Goal: Obtain resource: Download file/media

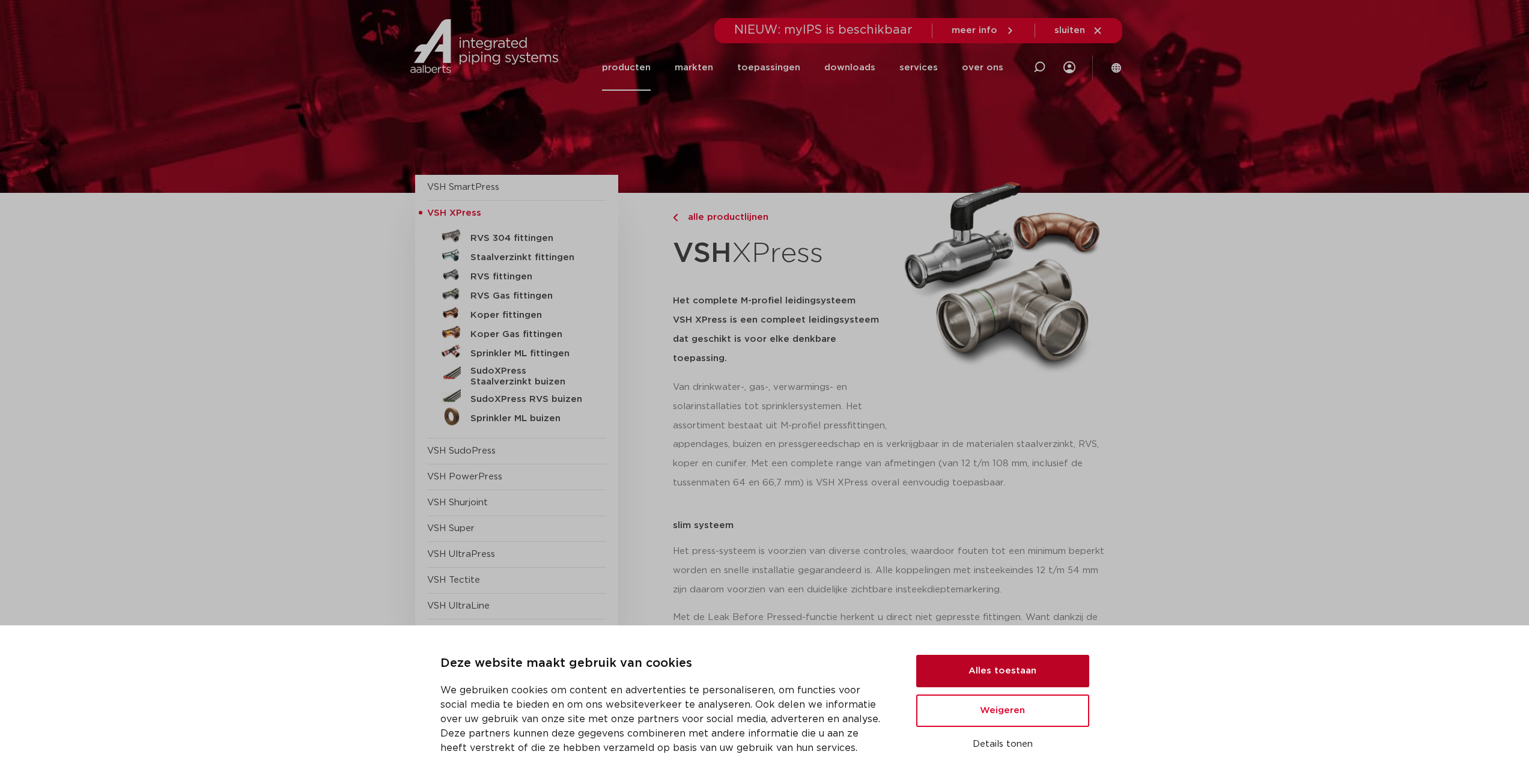
click at [1005, 672] on button "Alles toestaan" at bounding box center [1003, 671] width 173 height 33
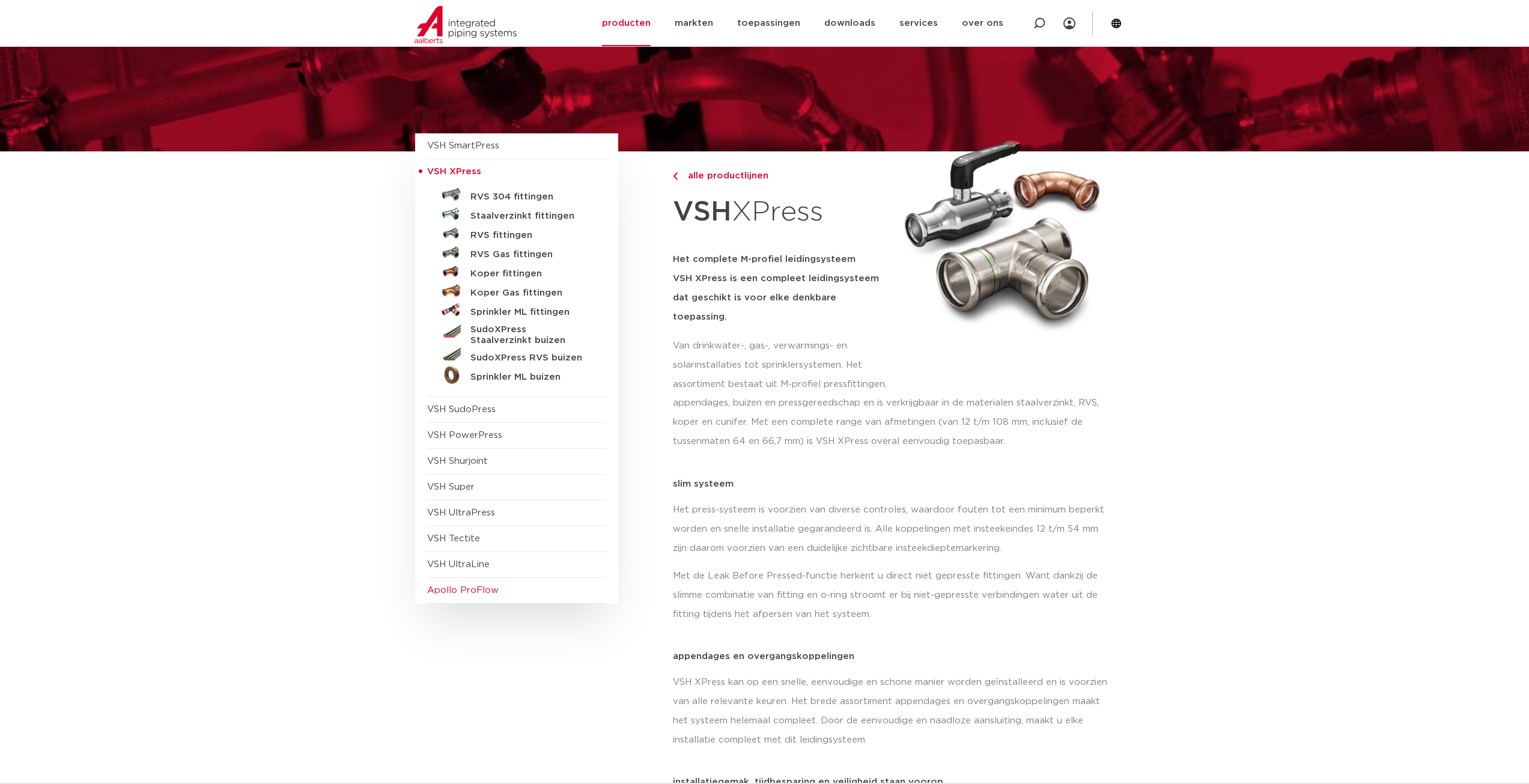
scroll to position [60, 0]
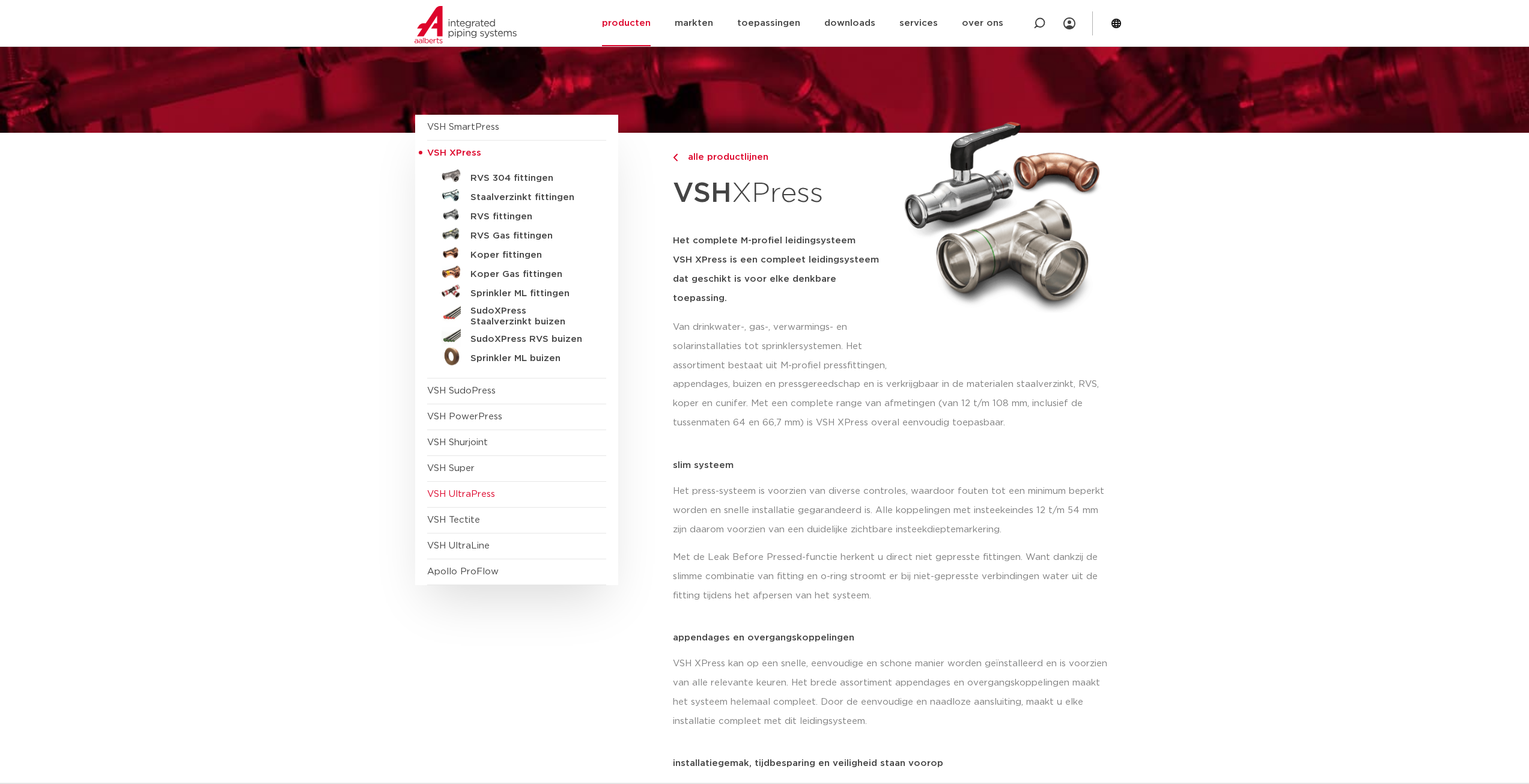
click at [457, 492] on span "VSH UltraPress" at bounding box center [461, 494] width 68 height 9
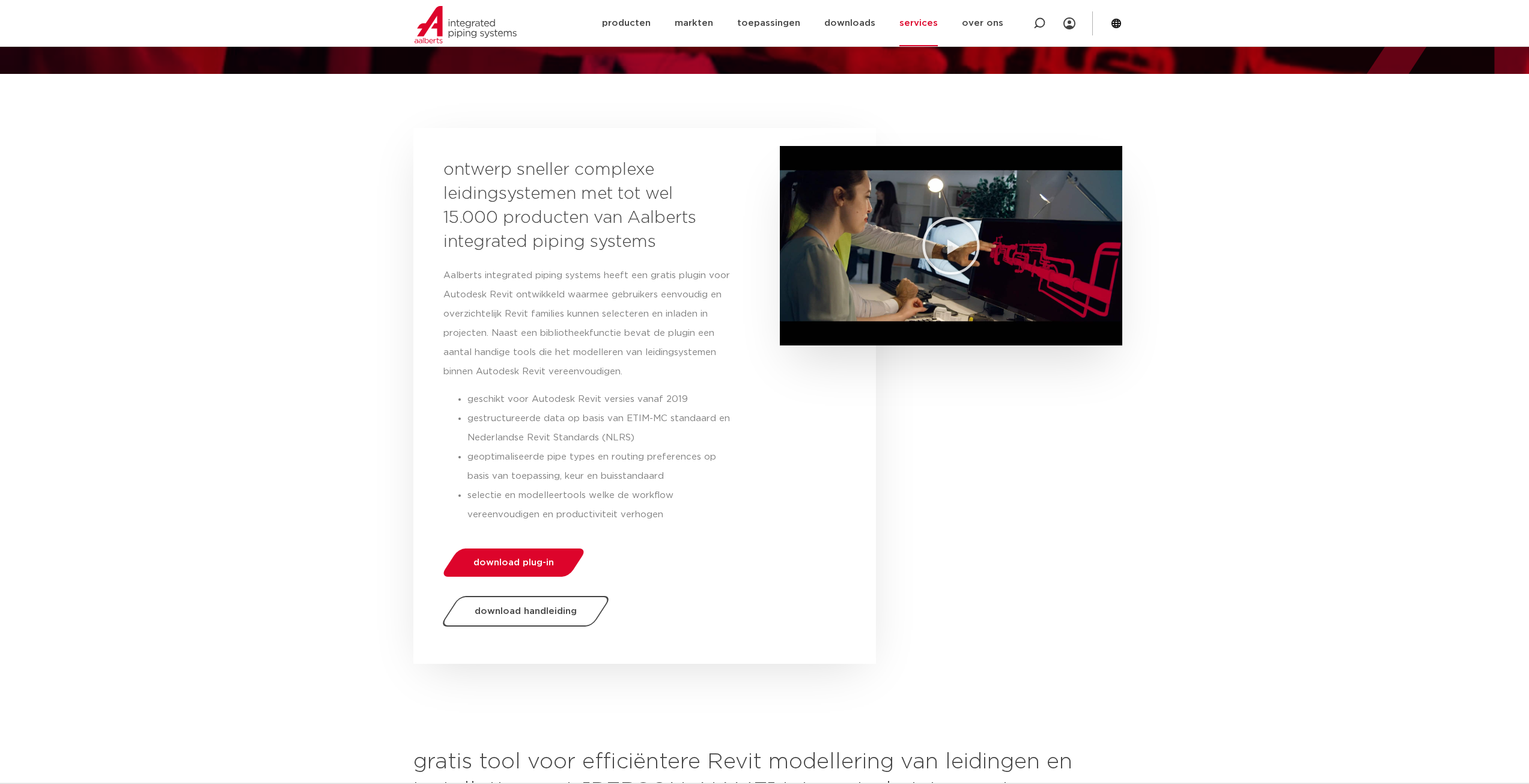
scroll to position [120, 0]
click at [871, 19] on link "downloads" at bounding box center [850, 23] width 51 height 46
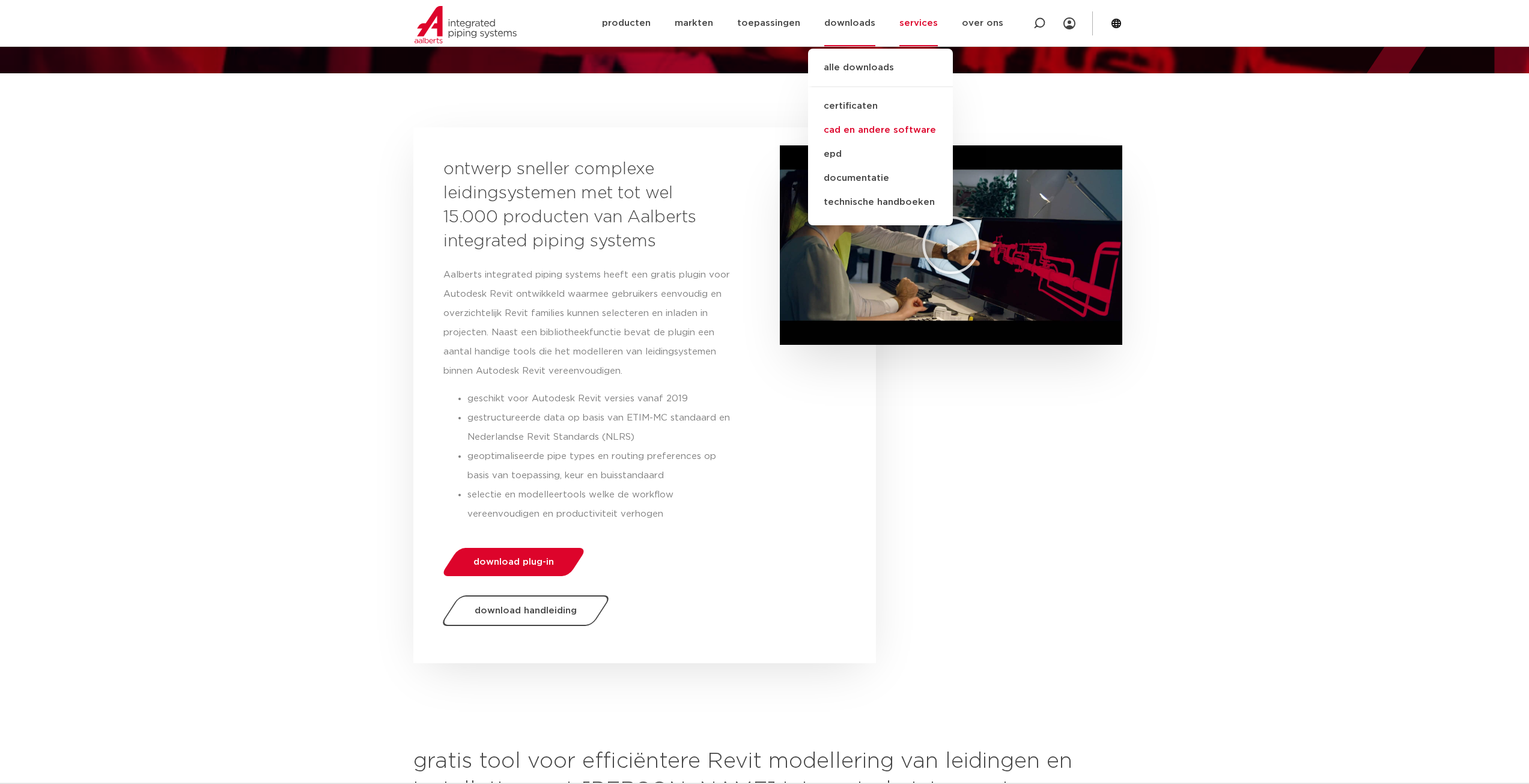
click at [875, 132] on link "cad en andere software" at bounding box center [881, 130] width 145 height 24
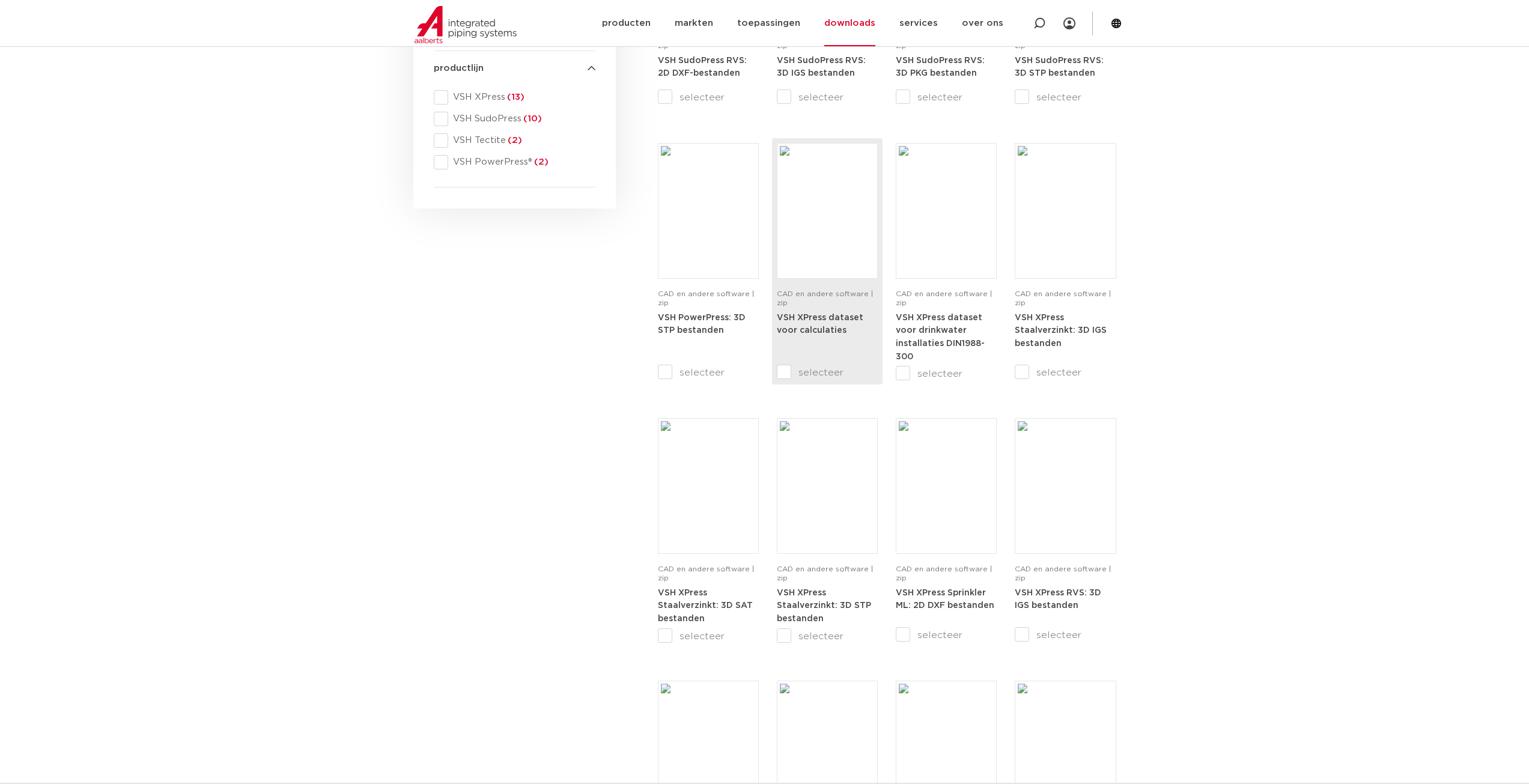
scroll to position [721, 0]
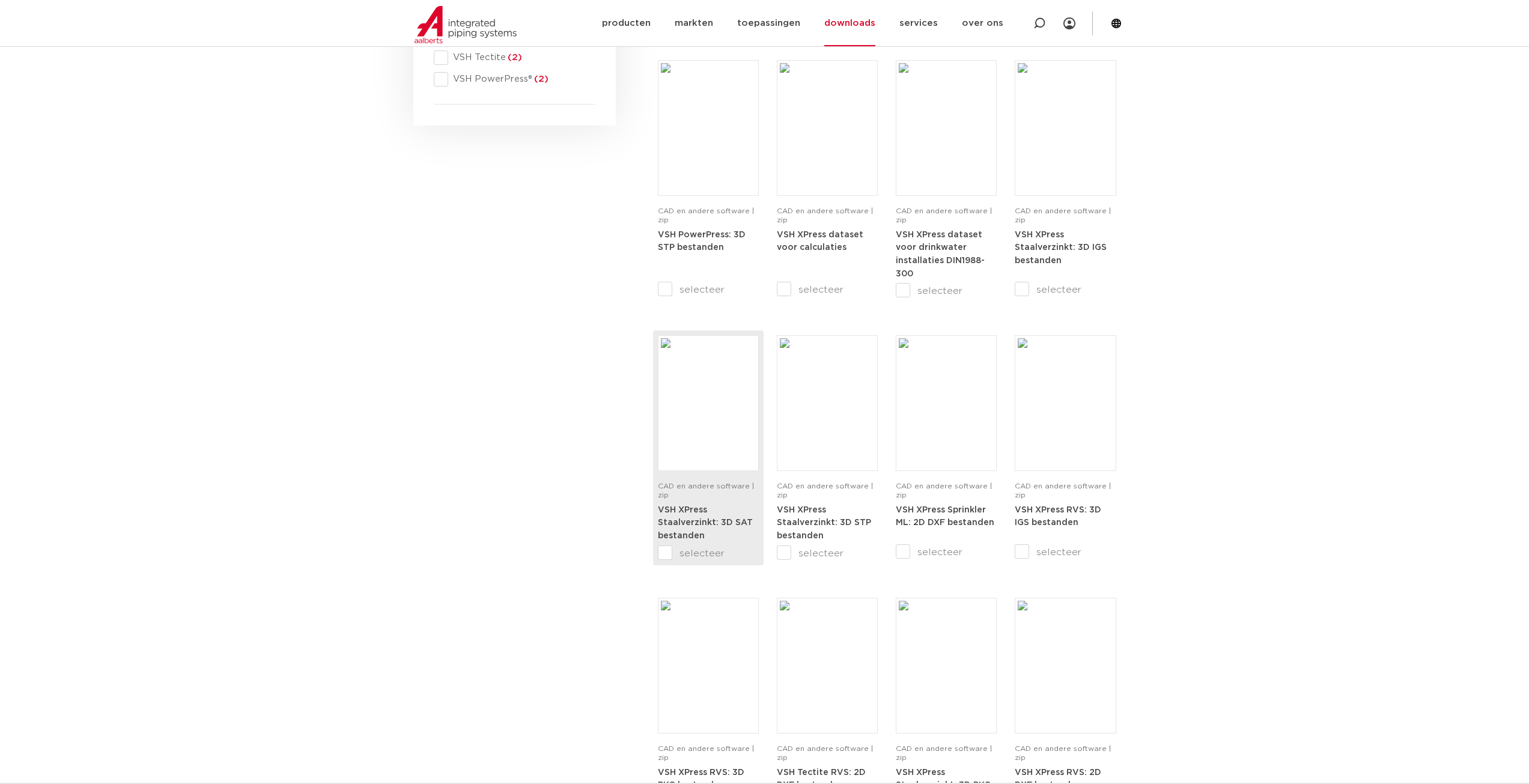
click at [663, 516] on div "VSH XPress Staalverzinkt: 3D SAT bestanden" at bounding box center [708, 524] width 101 height 43
click at [1033, 26] on div at bounding box center [1040, 23] width 48 height 46
click at [1045, 27] on icon at bounding box center [1041, 26] width 17 height 17
click at [1039, 25] on icon at bounding box center [1040, 23] width 15 height 15
paste input "2015000100"
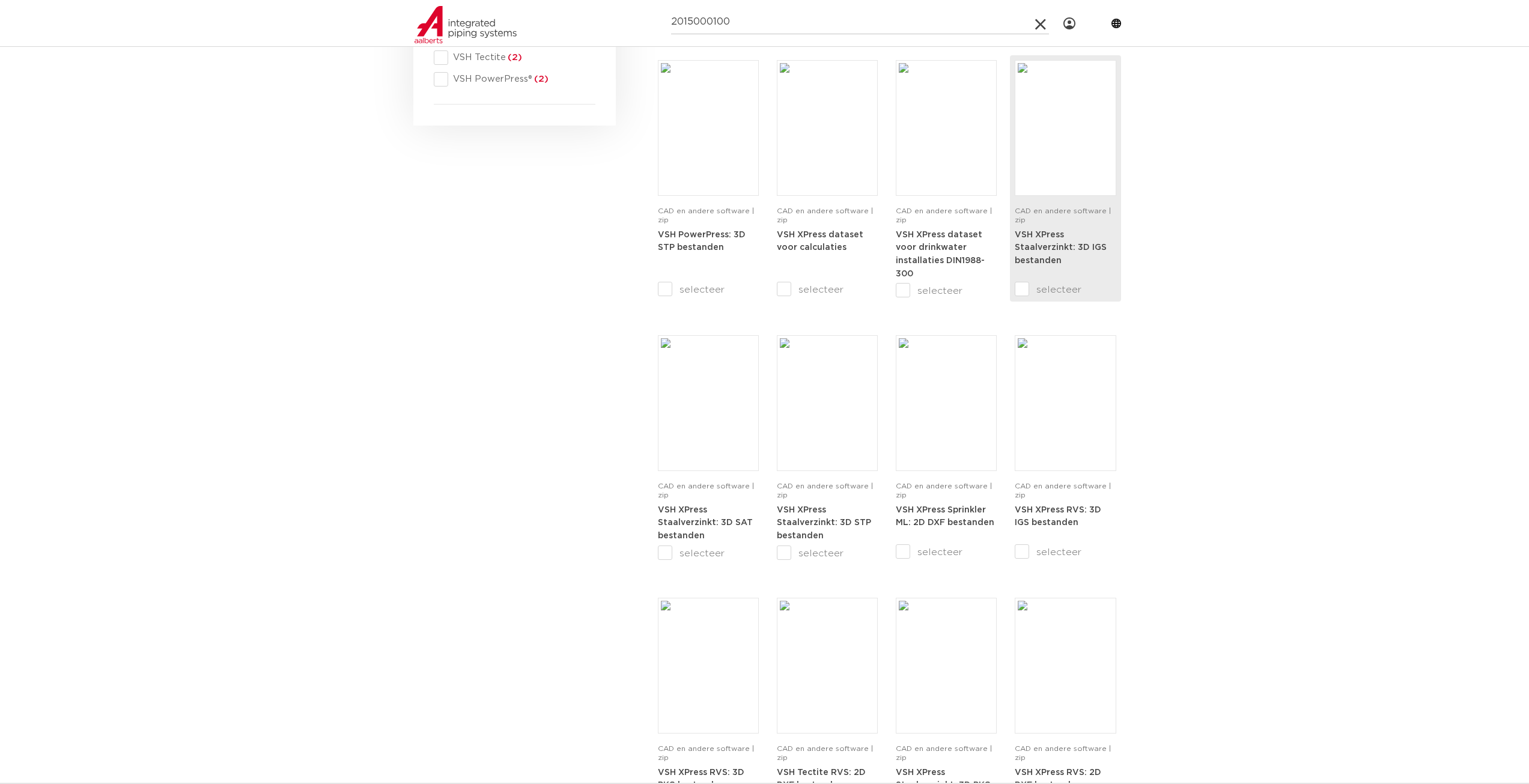
type input "2015000100"
click button "Zoeken" at bounding box center [0, 0] width 0 height 0
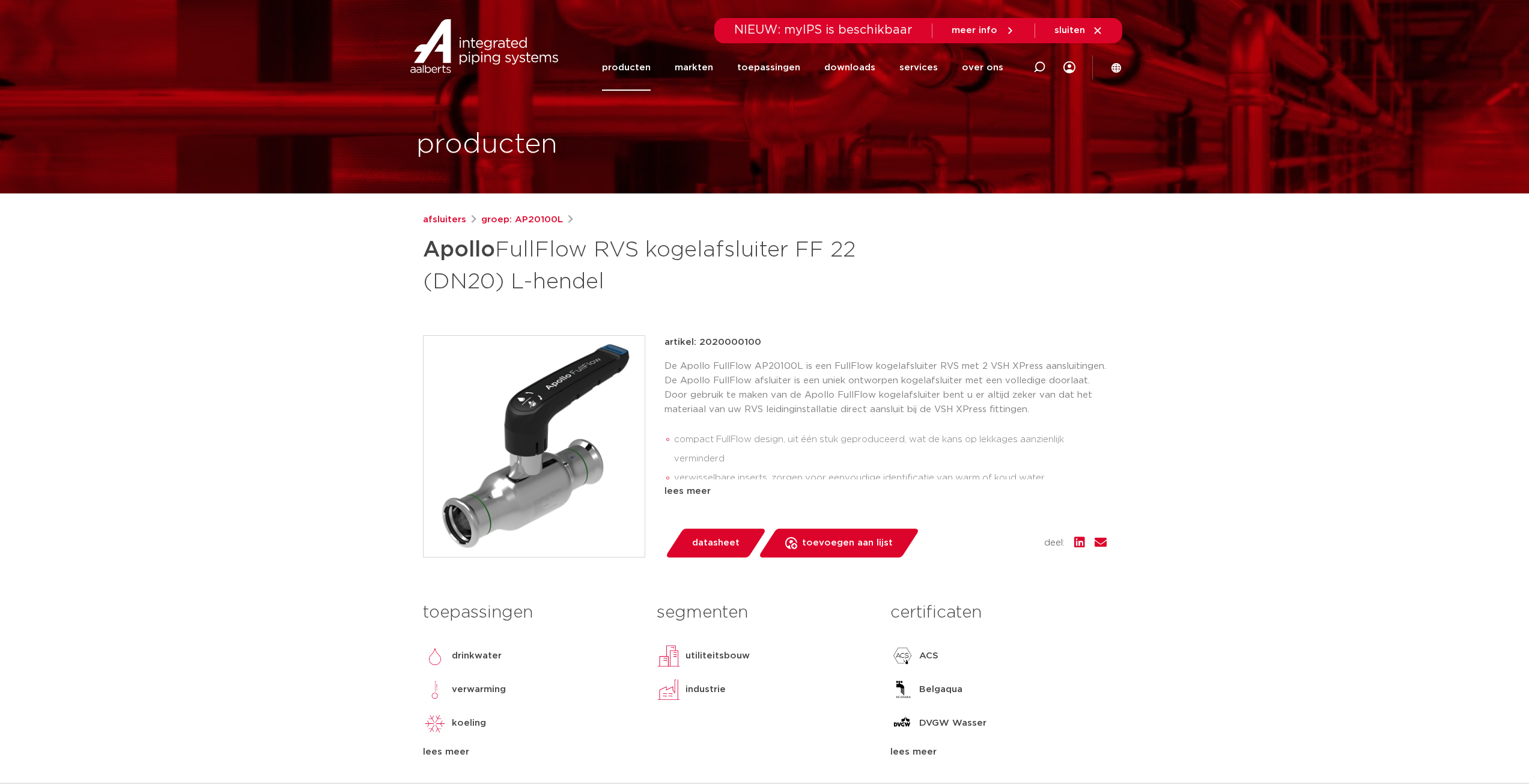
drag, startPoint x: 701, startPoint y: 338, endPoint x: 719, endPoint y: 341, distance: 18.2
click at [718, 341] on p "artikel: 2020000100" at bounding box center [713, 342] width 96 height 15
click at [834, 326] on div "afsluiters groep: AP20100L Apollo FullFlow RVS kogelafsluiter FF 22 (DN20) L-he…" at bounding box center [764, 500] width 703 height 576
click at [679, 489] on div "lees meer" at bounding box center [885, 491] width 442 height 15
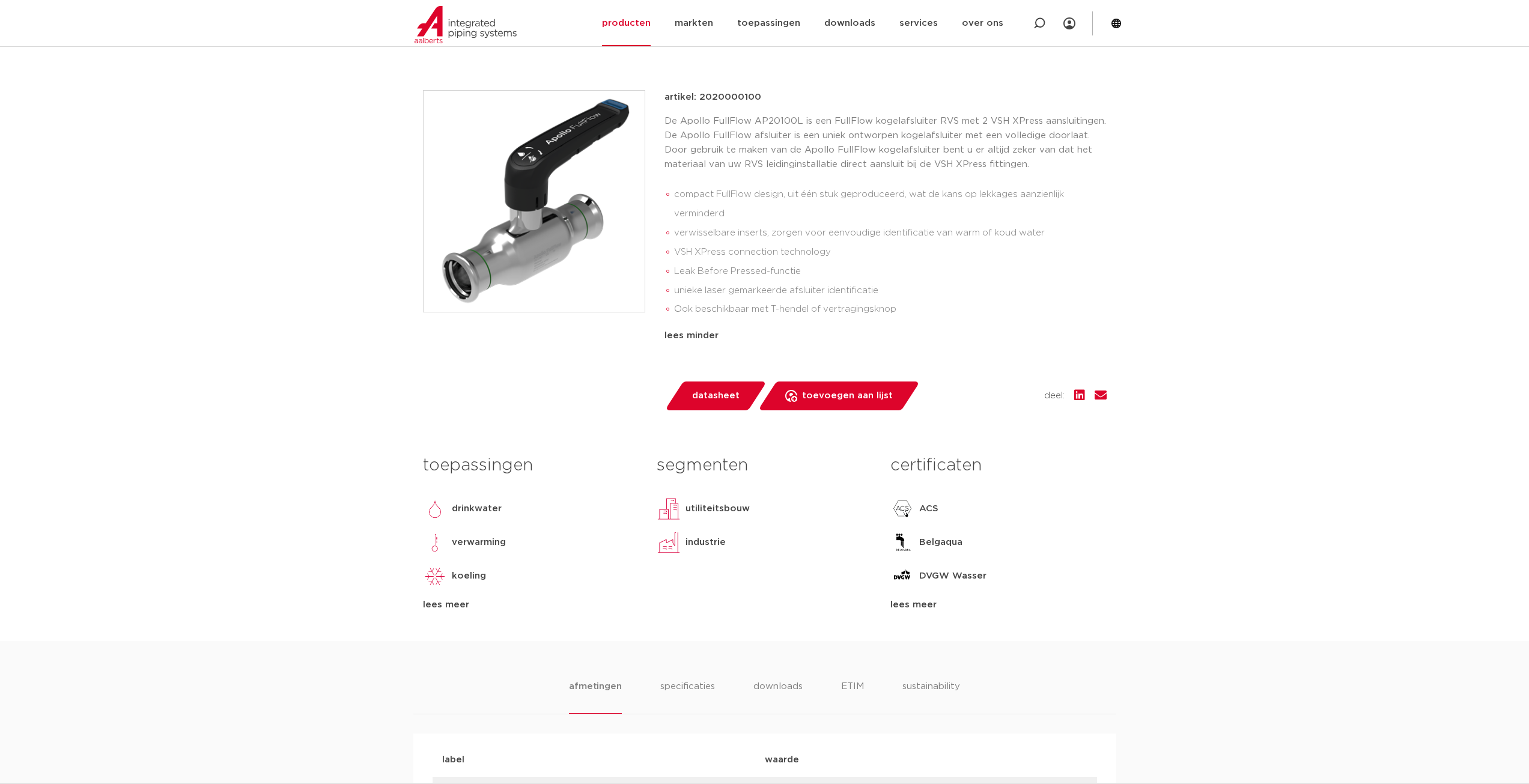
scroll to position [300, 0]
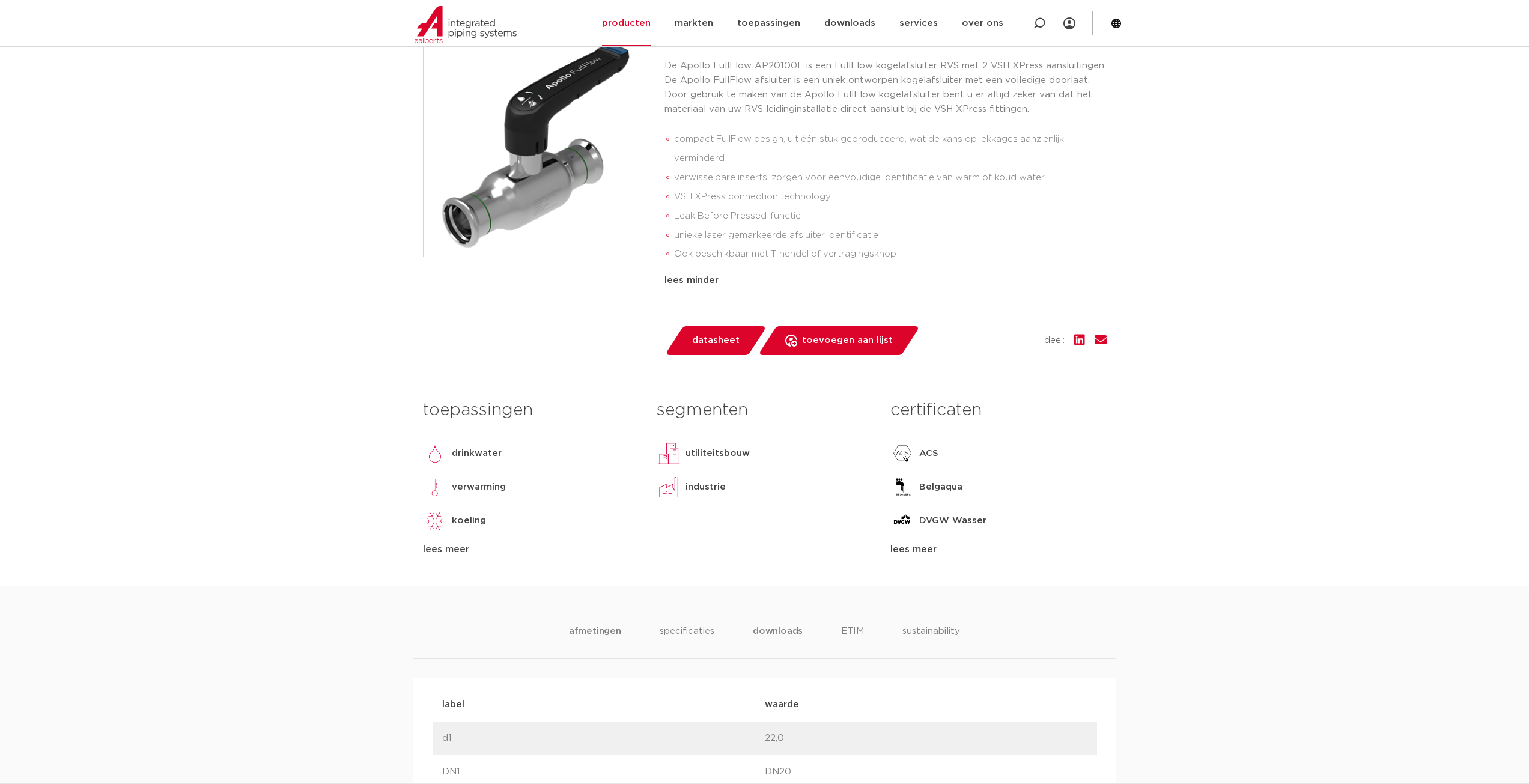
click at [784, 637] on li "downloads" at bounding box center [777, 641] width 50 height 34
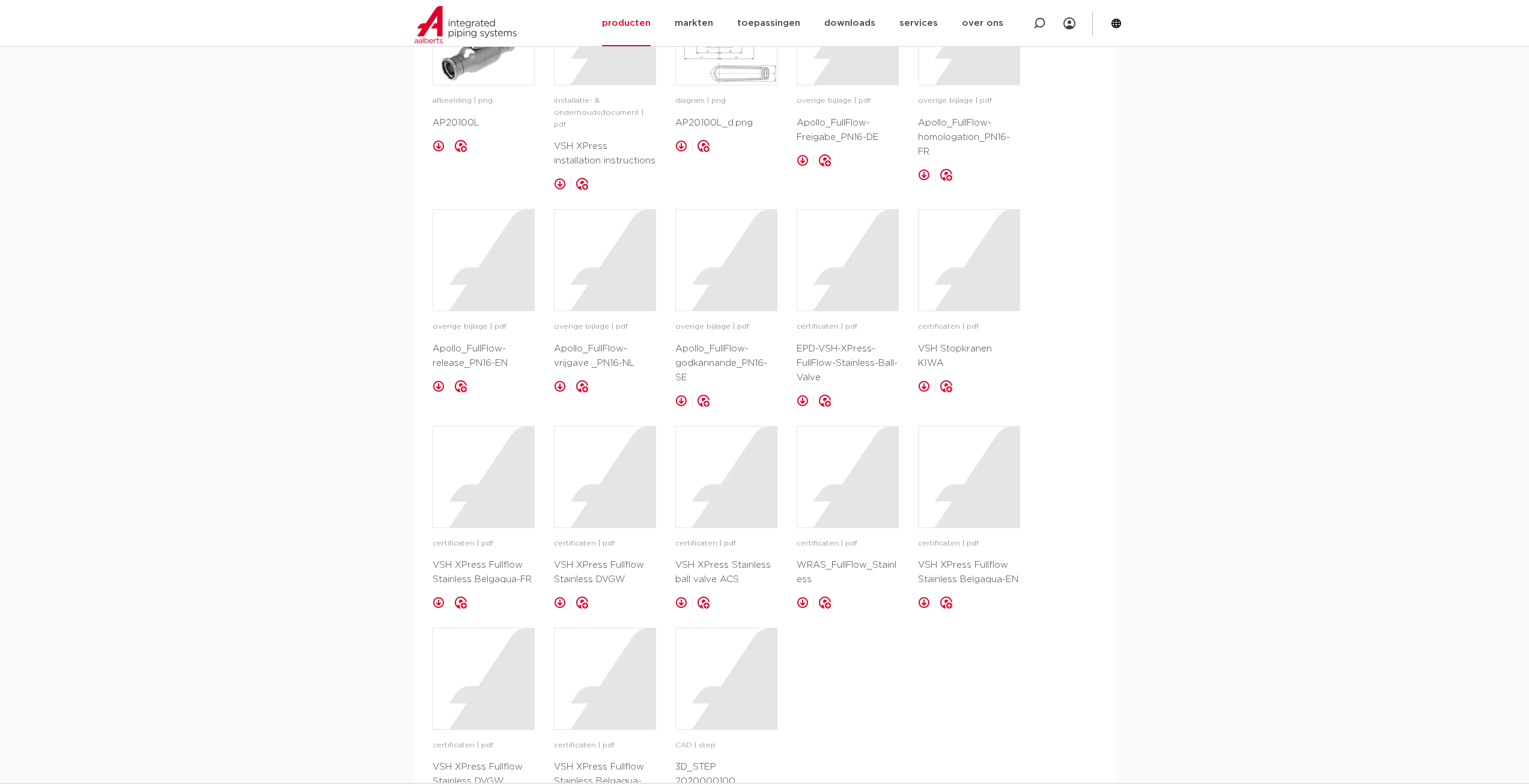
scroll to position [1081, 0]
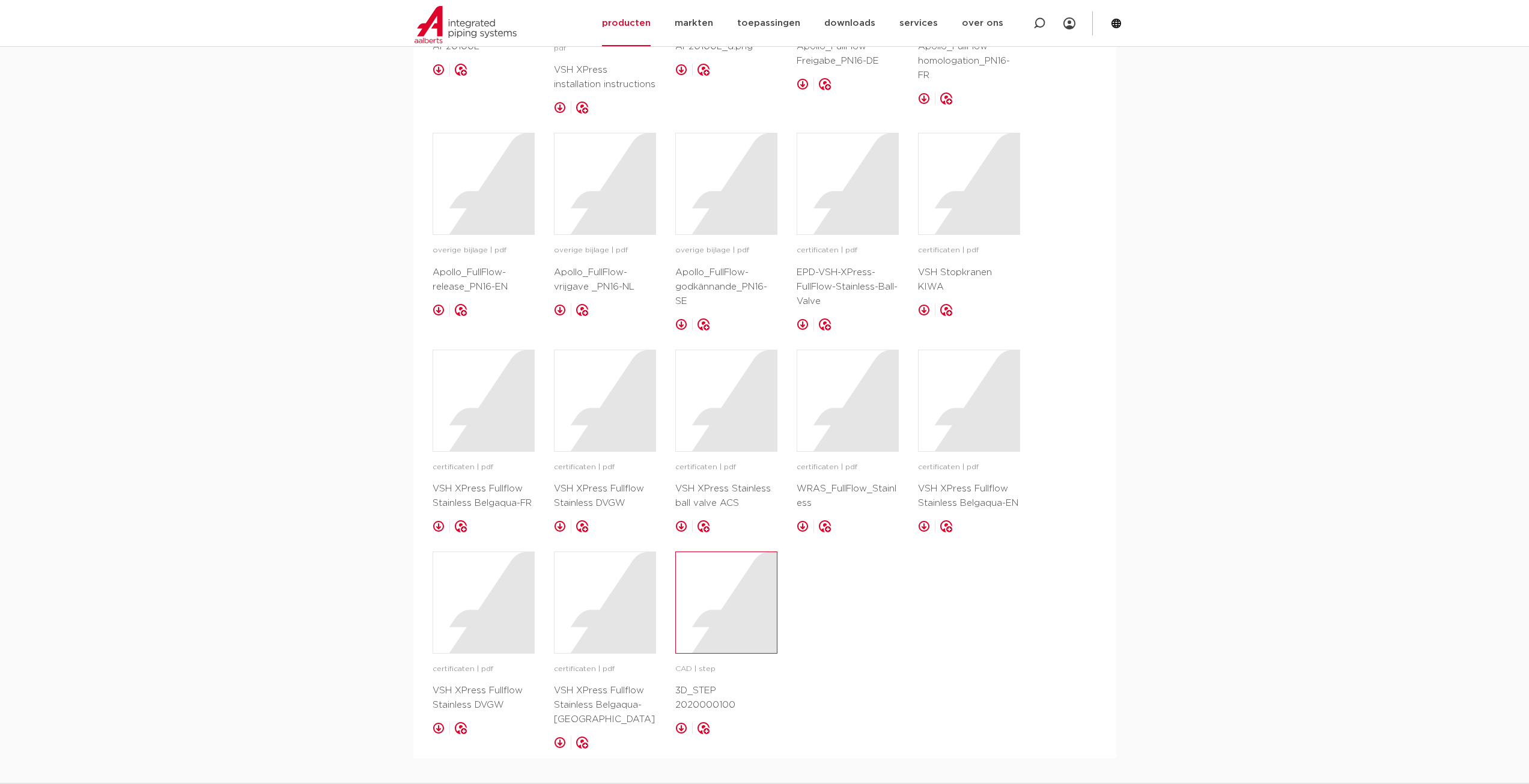
click at [718, 587] on div at bounding box center [727, 603] width 101 height 101
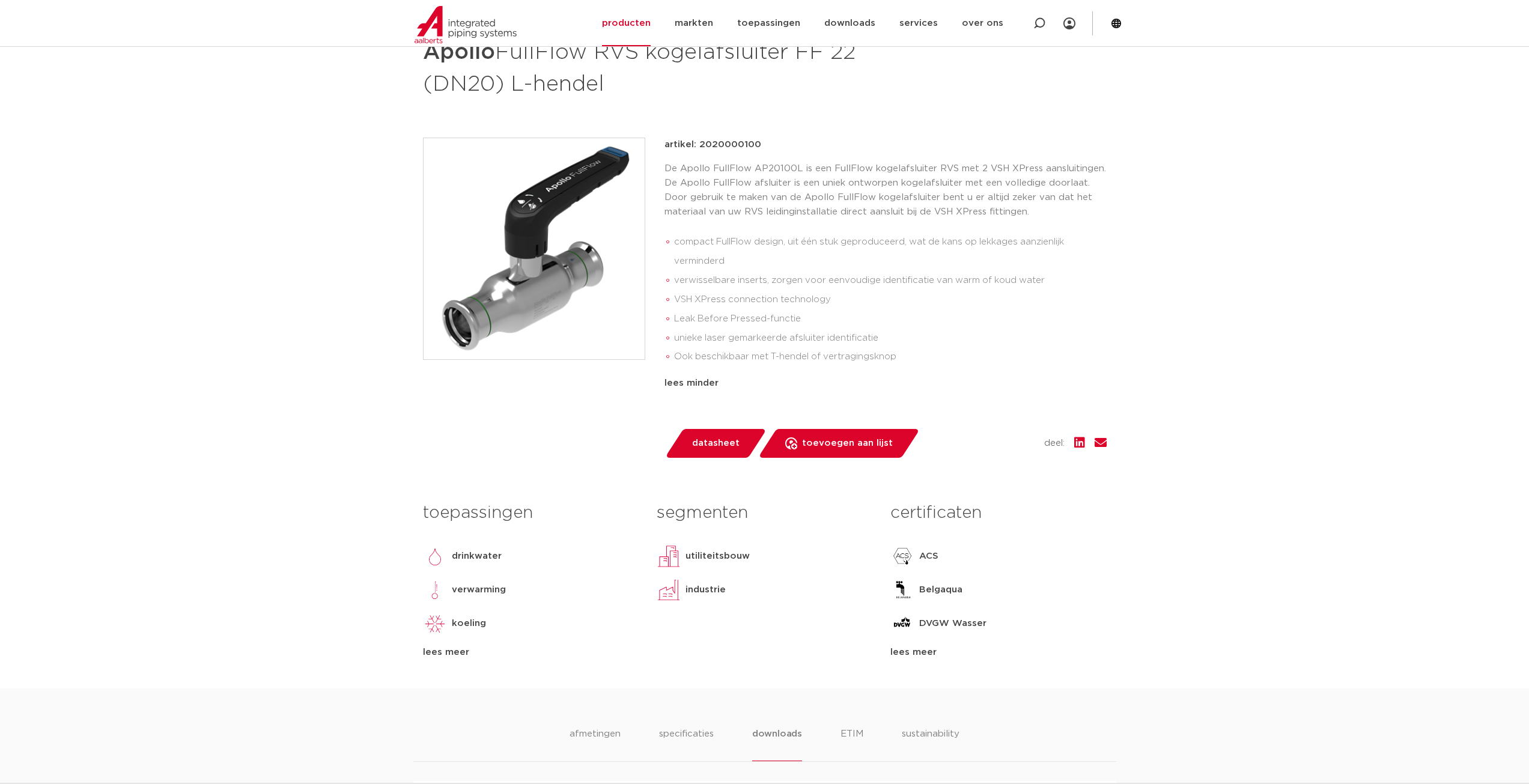
scroll to position [0, 0]
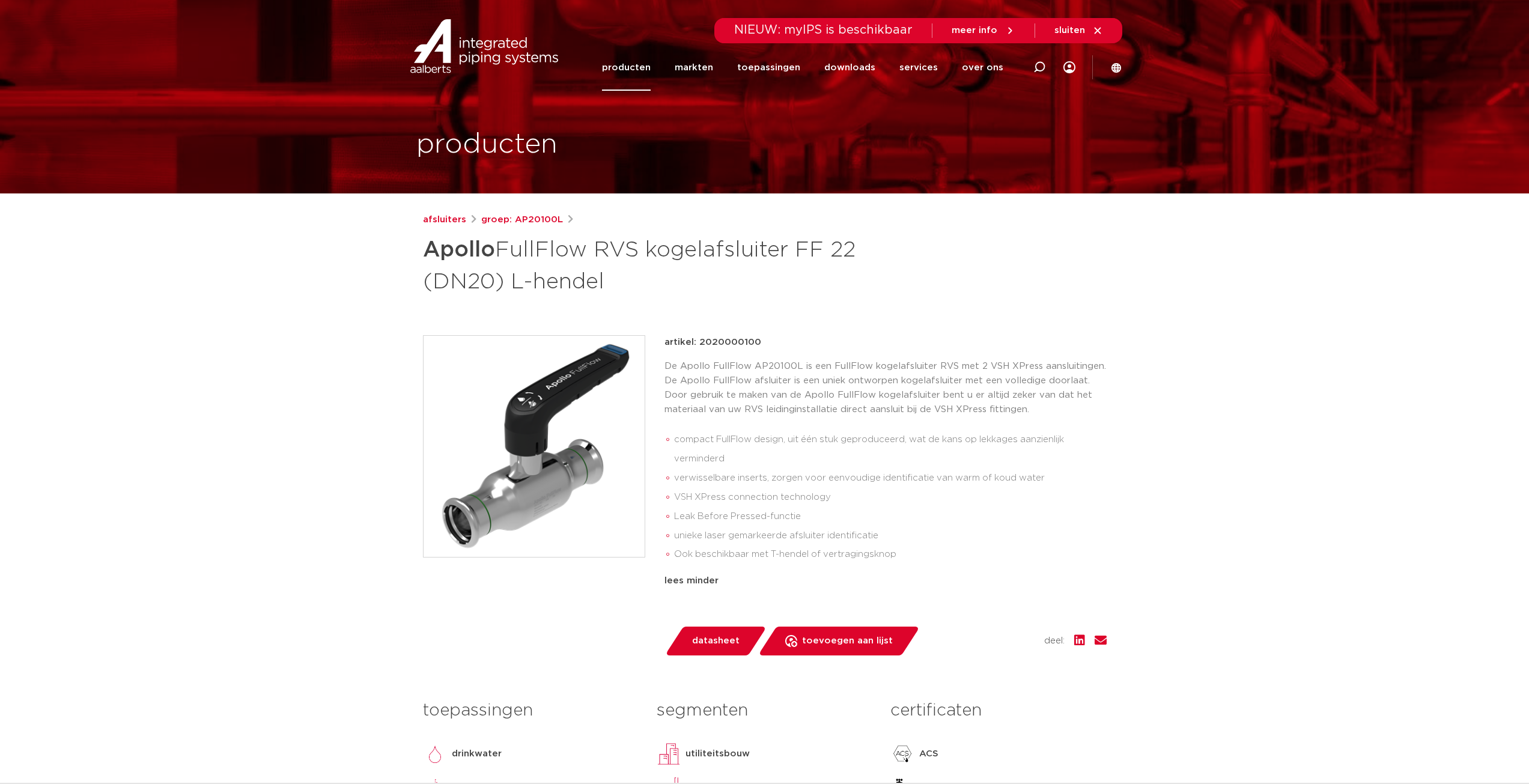
drag, startPoint x: 441, startPoint y: 284, endPoint x: 461, endPoint y: 280, distance: 20.4
click at [460, 280] on h1 "Apollo FullFlow RVS kogelafsluiter FF 22 (DN20) L-hendel" at bounding box center [649, 264] width 451 height 65
click at [684, 294] on h1 "Apollo FullFlow RVS kogelafsluiter FF 22 (DN20) L-hendel" at bounding box center [649, 264] width 451 height 65
click at [451, 226] on link "afsluiters" at bounding box center [445, 219] width 44 height 15
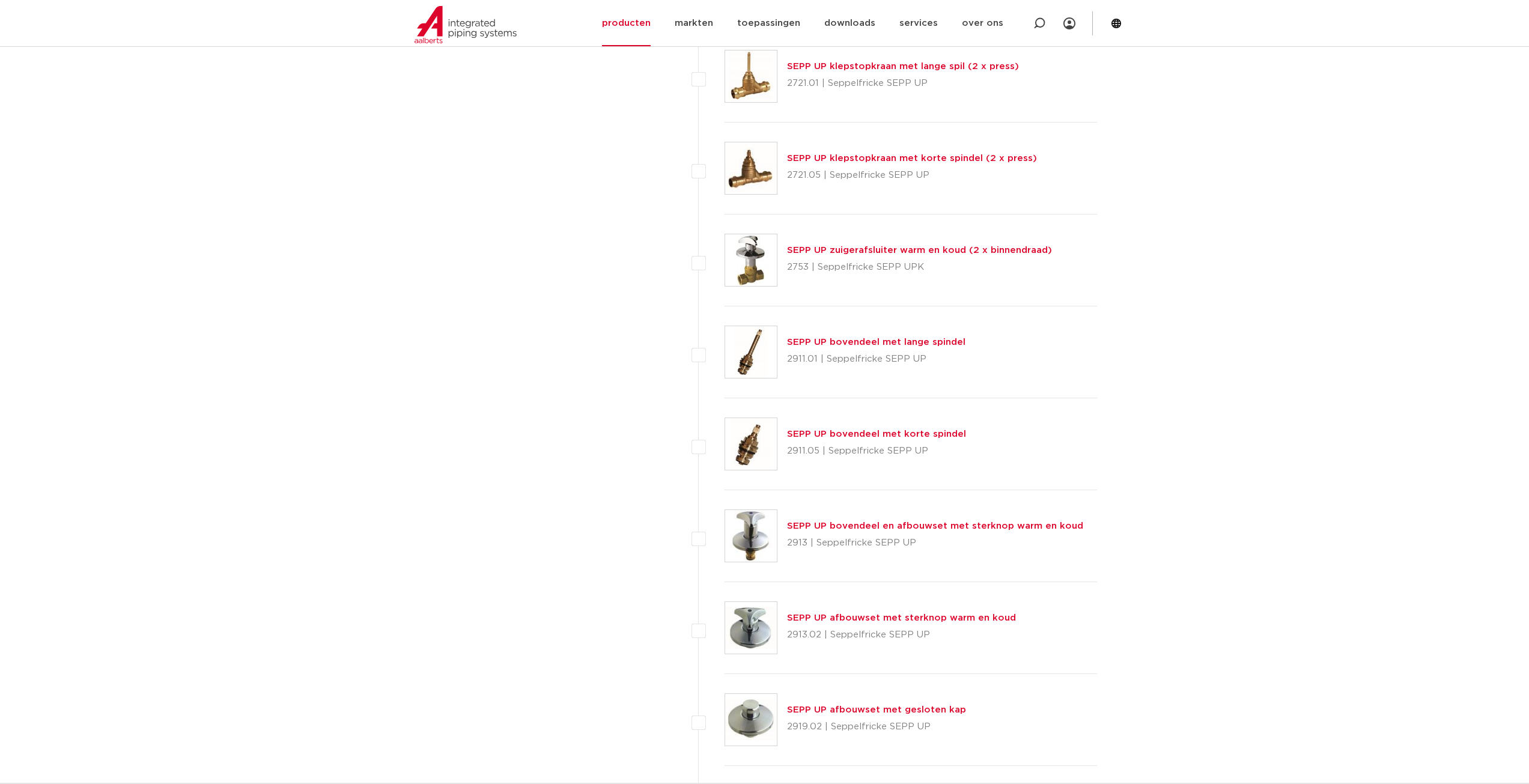
scroll to position [3723, 0]
drag, startPoint x: 1040, startPoint y: 28, endPoint x: 1037, endPoint y: 36, distance: 8.5
click at [1040, 28] on icon at bounding box center [1039, 23] width 12 height 12
click at [782, 12] on input "Zoeken" at bounding box center [860, 22] width 378 height 24
type input "Apollo fullflow"
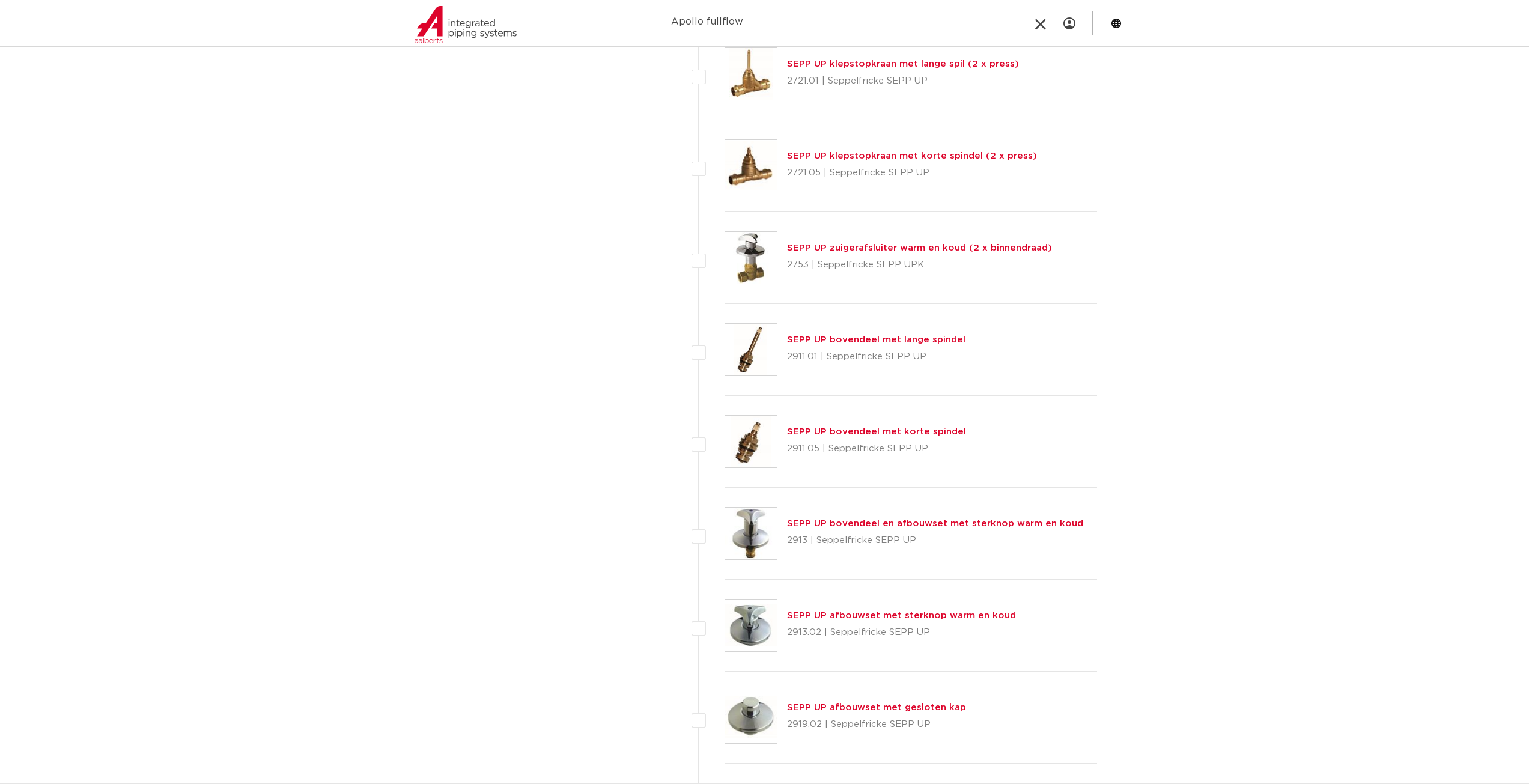
click button "Zoeken" at bounding box center [0, 0] width 0 height 0
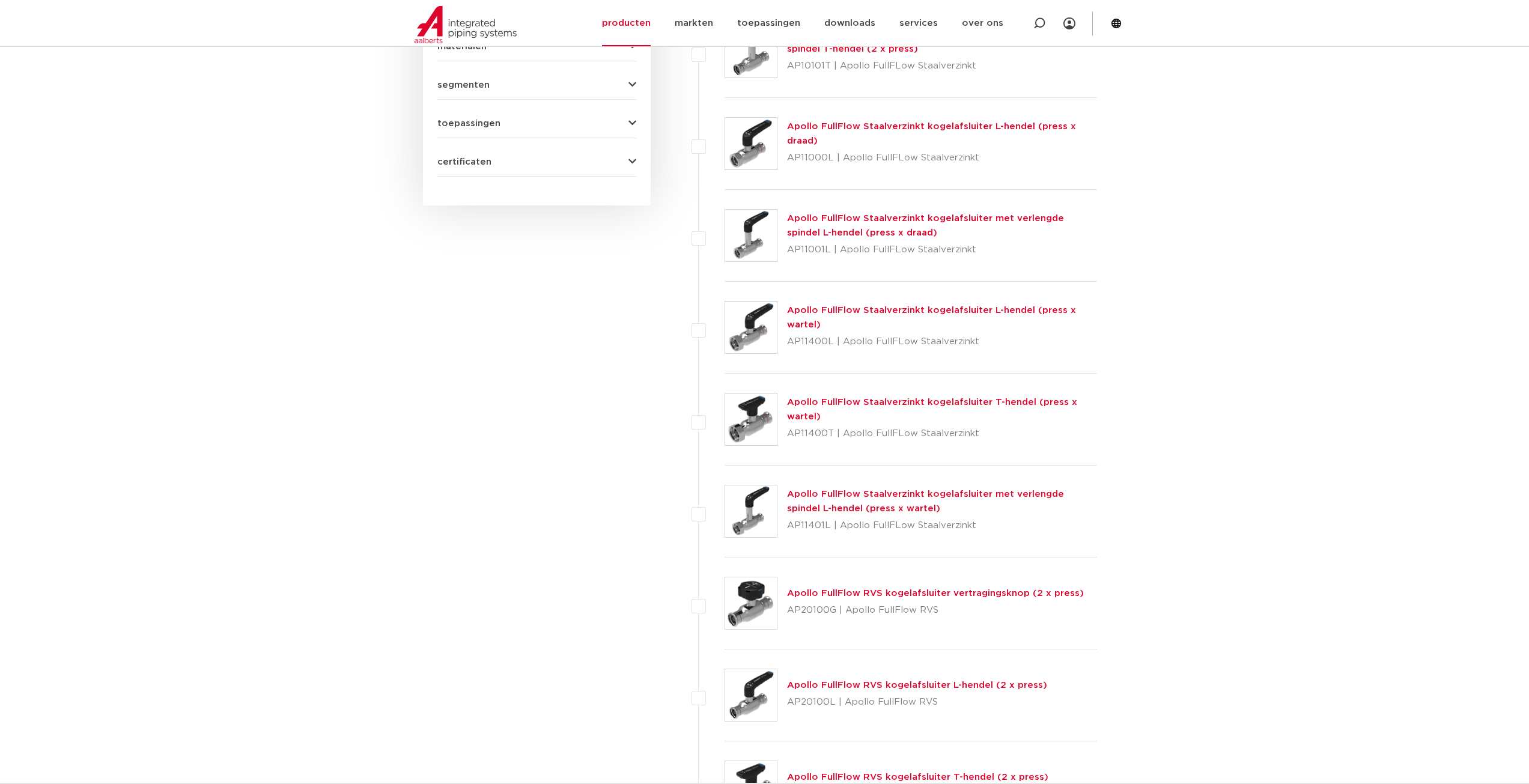
scroll to position [856, 0]
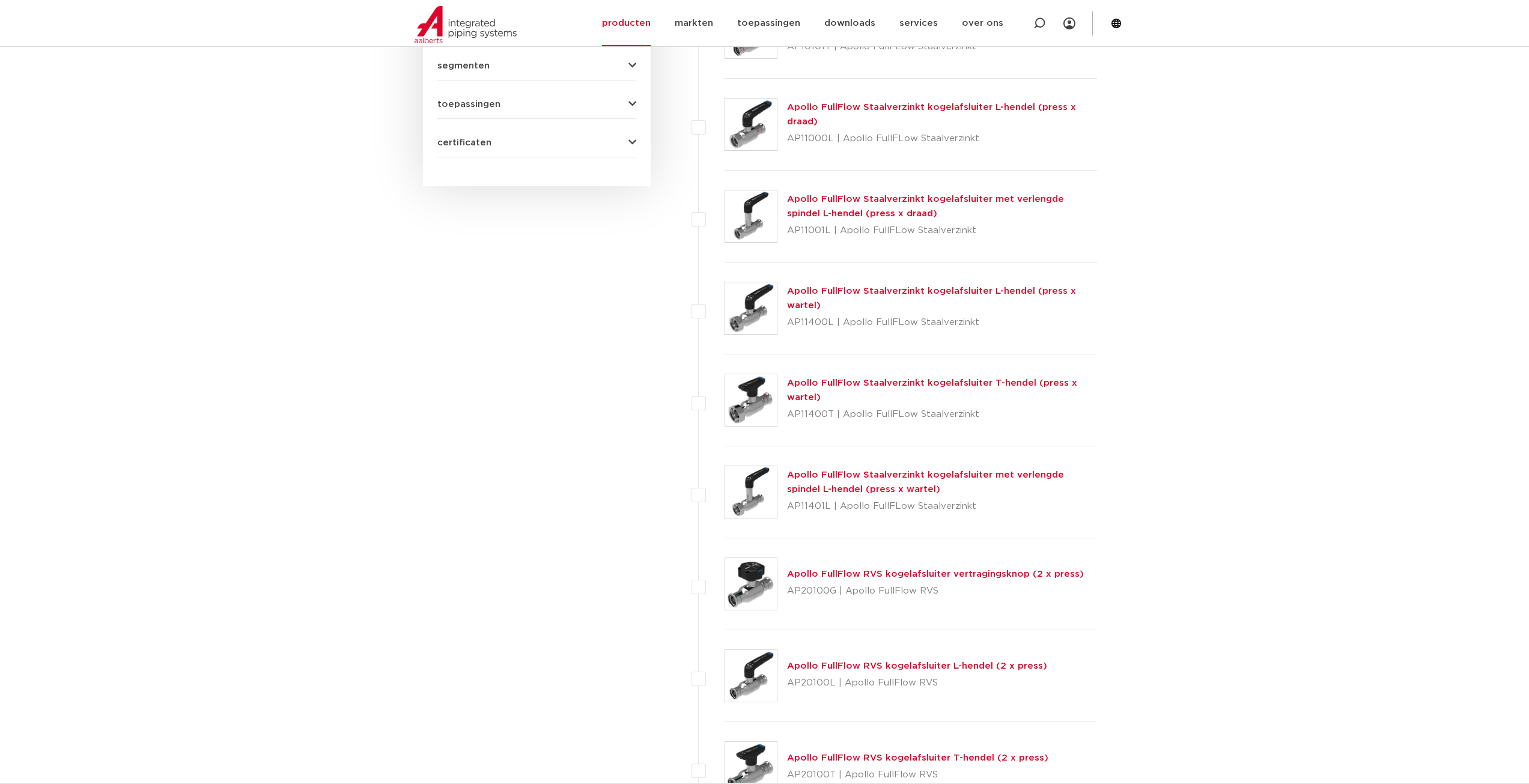
click at [821, 661] on link "Apollo FullFlow RVS kogelafsluiter L-hendel (2 x press)" at bounding box center [917, 666] width 260 height 9
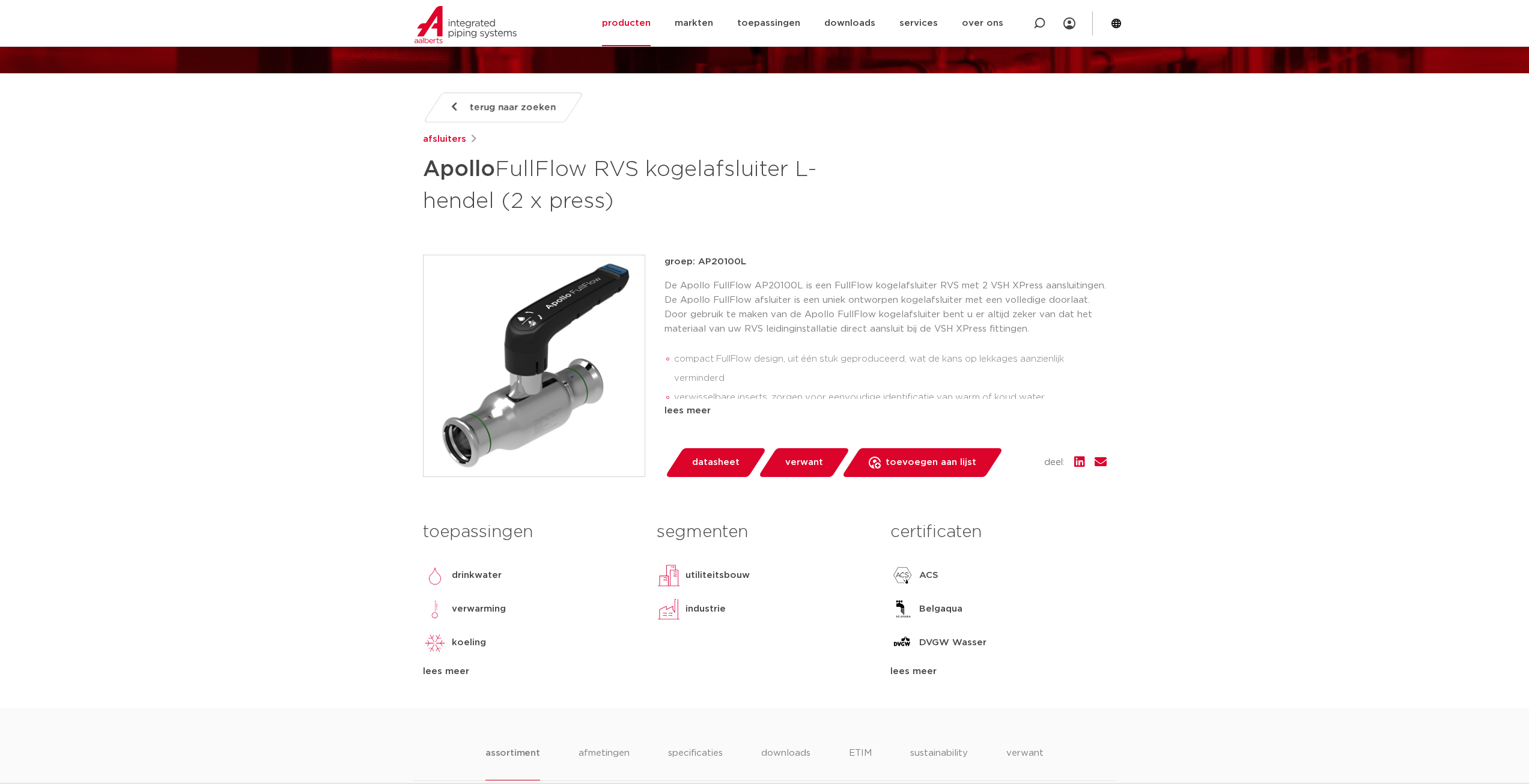
scroll to position [180, 0]
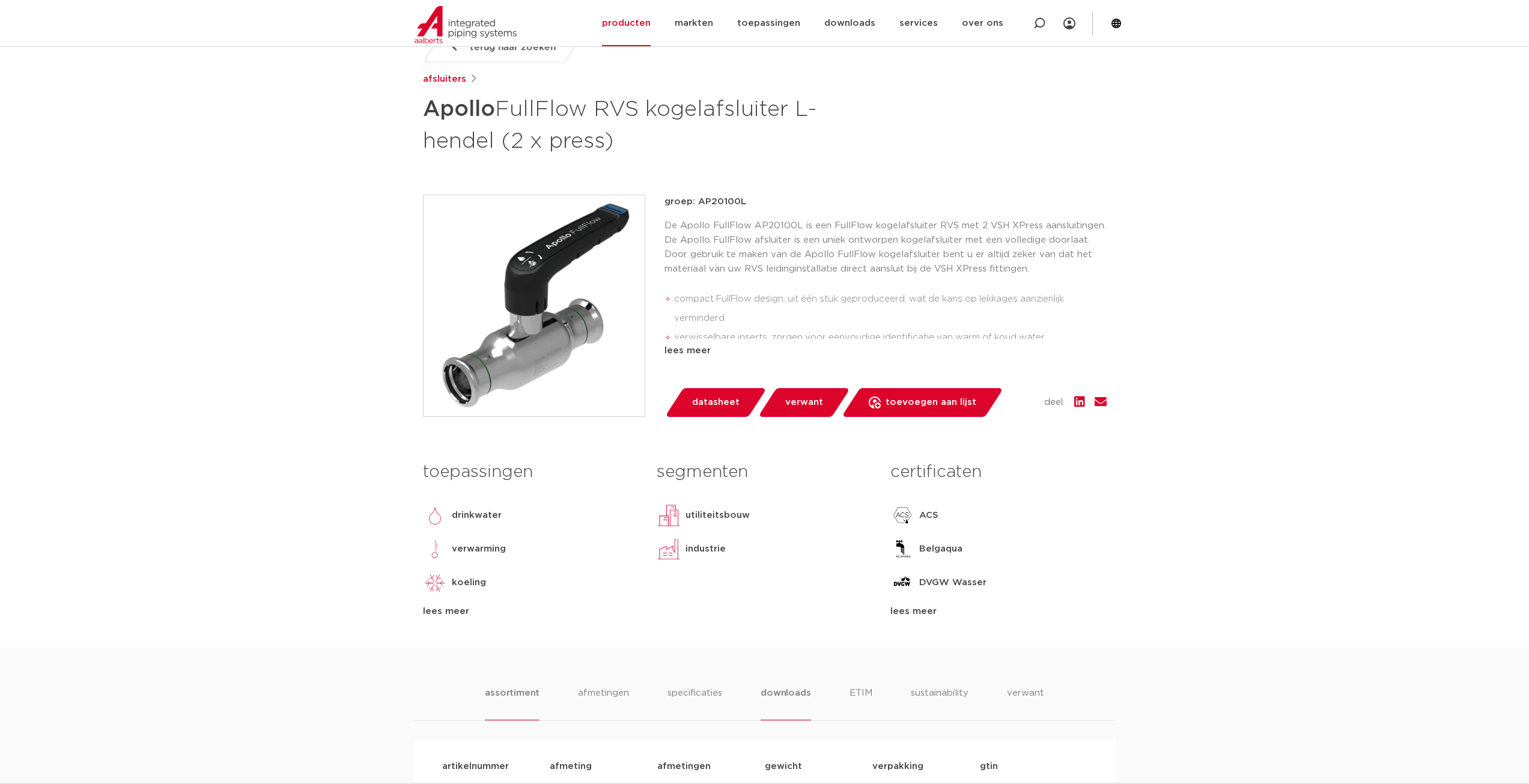
click at [793, 700] on li "downloads" at bounding box center [786, 703] width 50 height 34
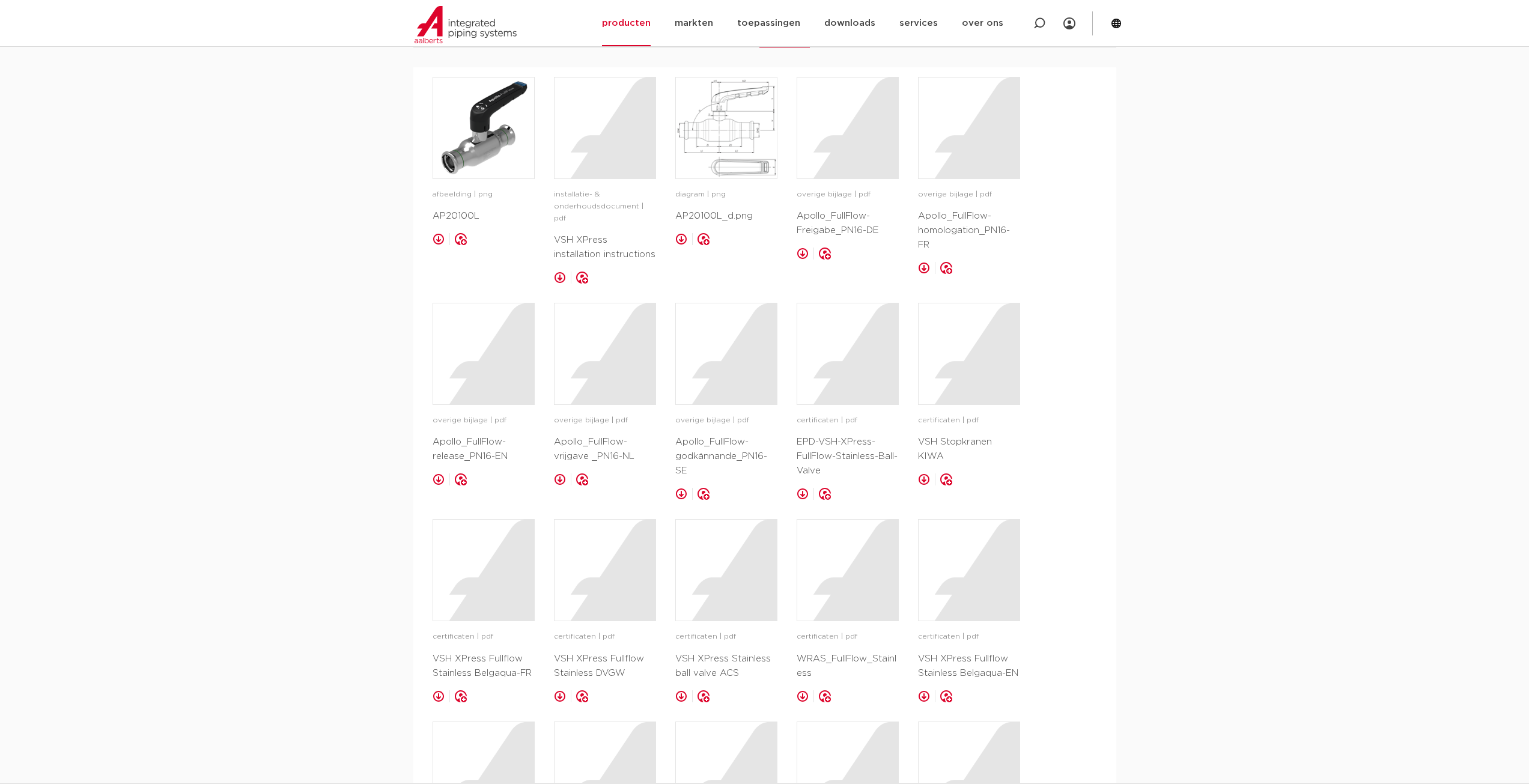
scroll to position [1081, 0]
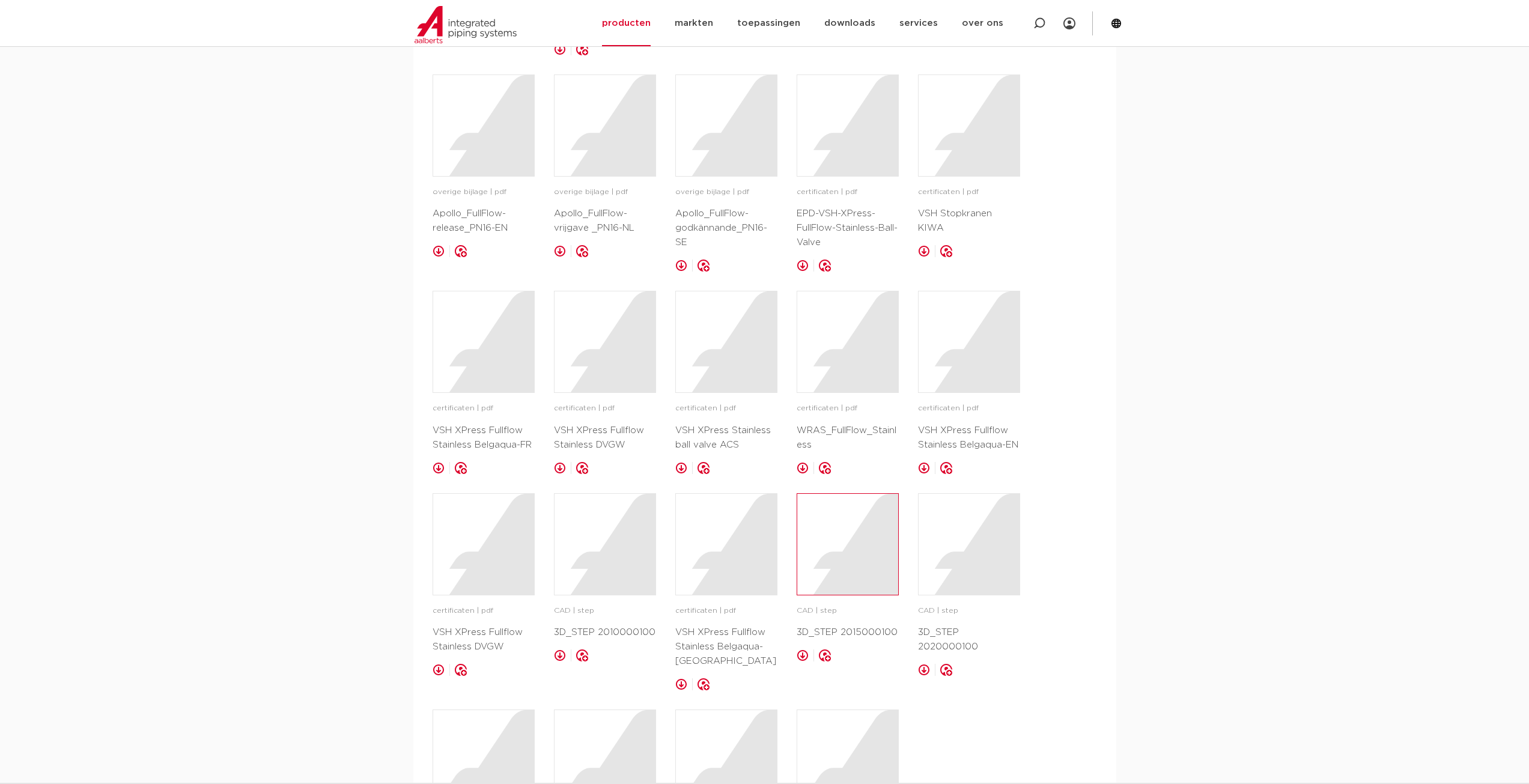
click at [854, 555] on div at bounding box center [848, 544] width 101 height 101
drag, startPoint x: 1343, startPoint y: 191, endPoint x: 1187, endPoint y: 87, distance: 187.5
click at [1343, 191] on div "assortiment afmetingen specificaties downloads ETIM sustainability verwant asso…" at bounding box center [764, 324] width 1529 height 1155
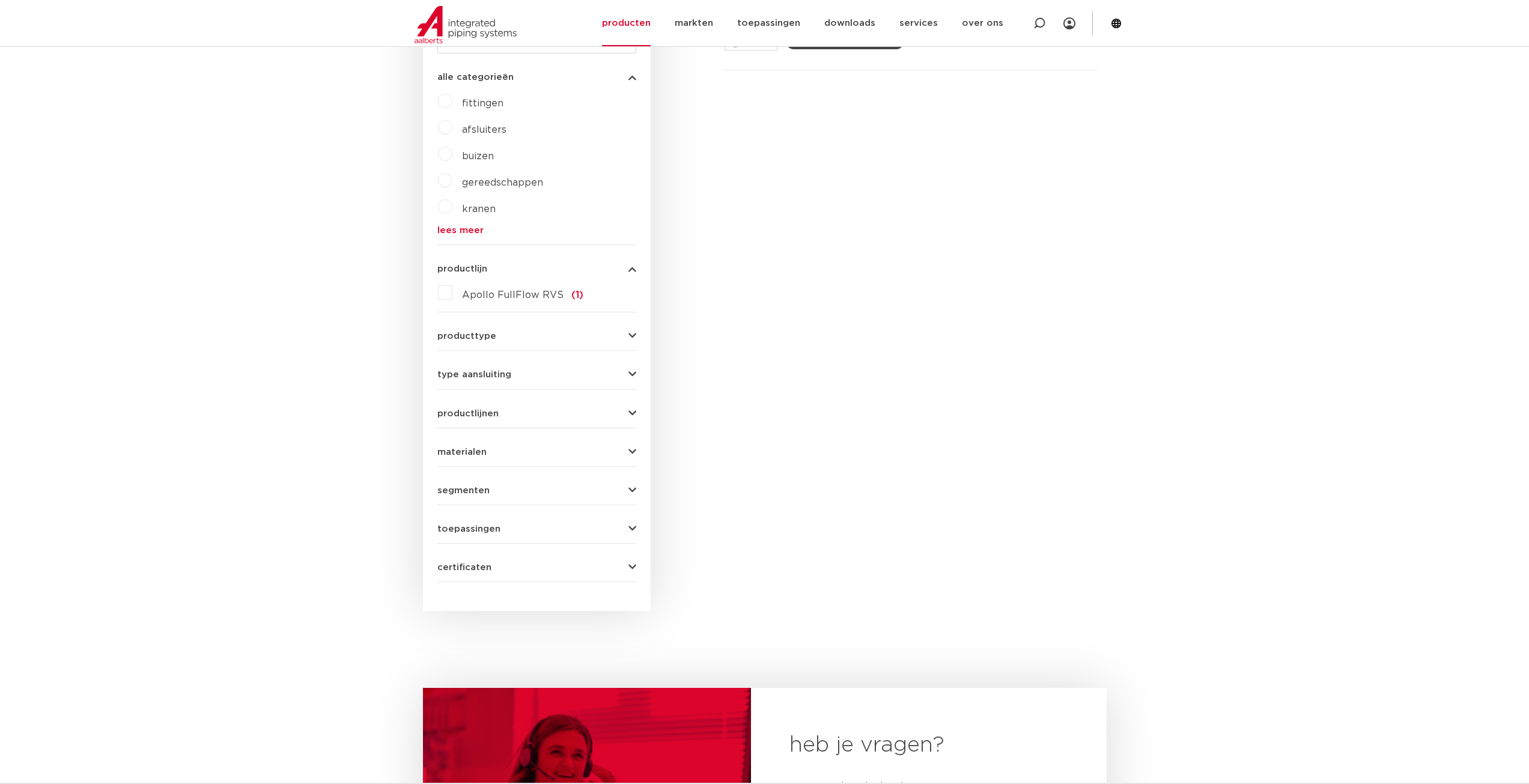
scroll to position [254, 0]
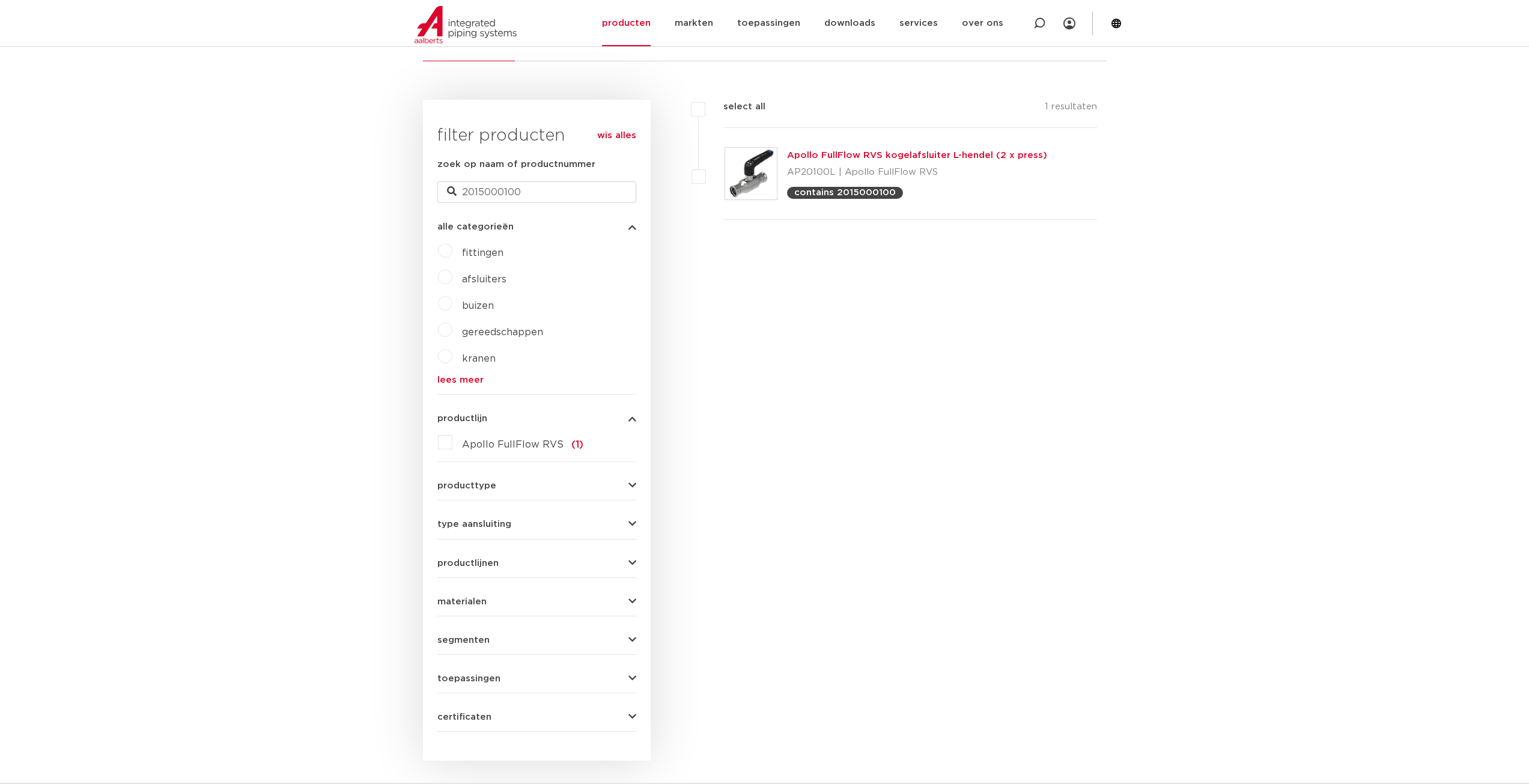
click at [765, 170] on img at bounding box center [751, 173] width 51 height 51
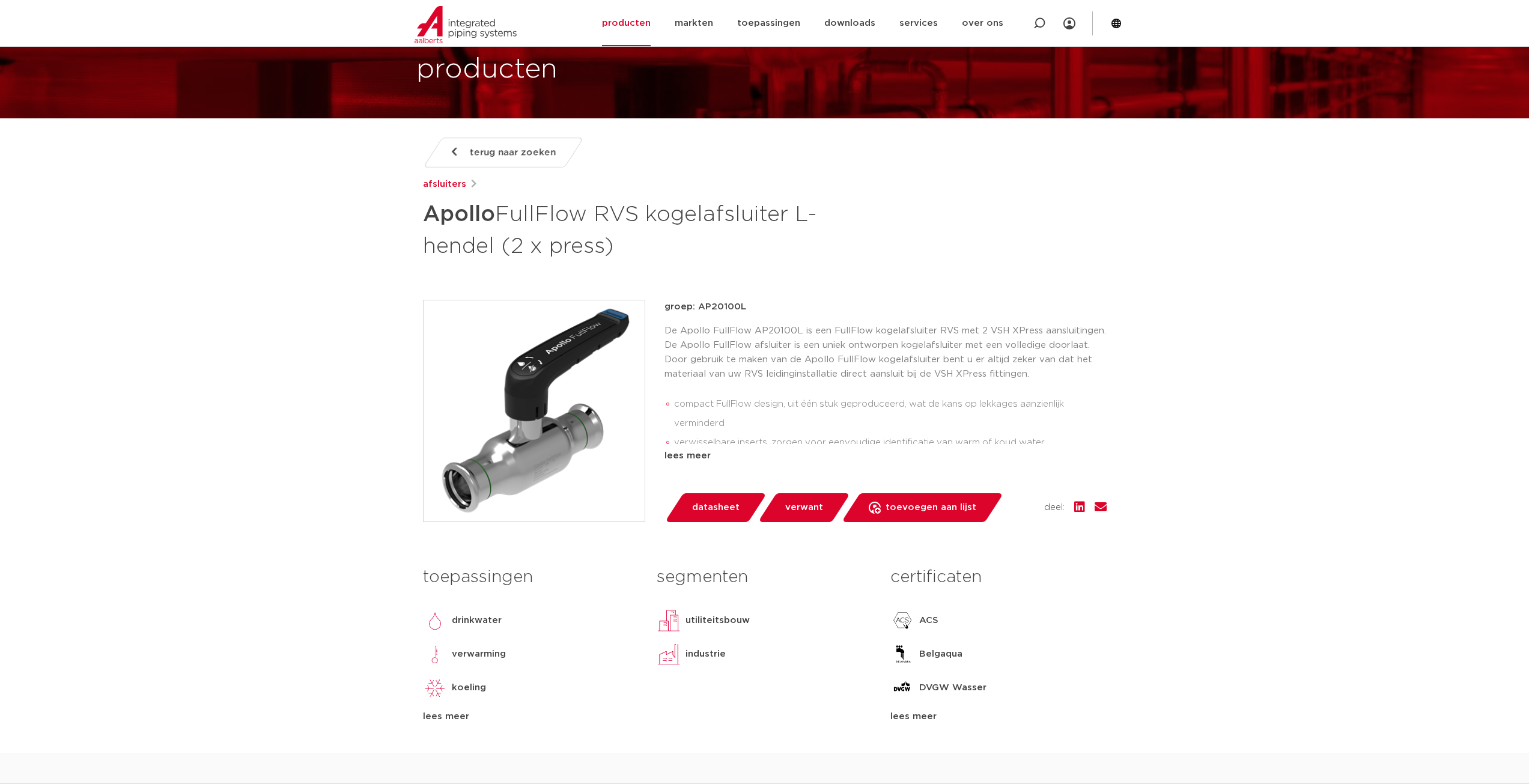
scroll to position [240, 0]
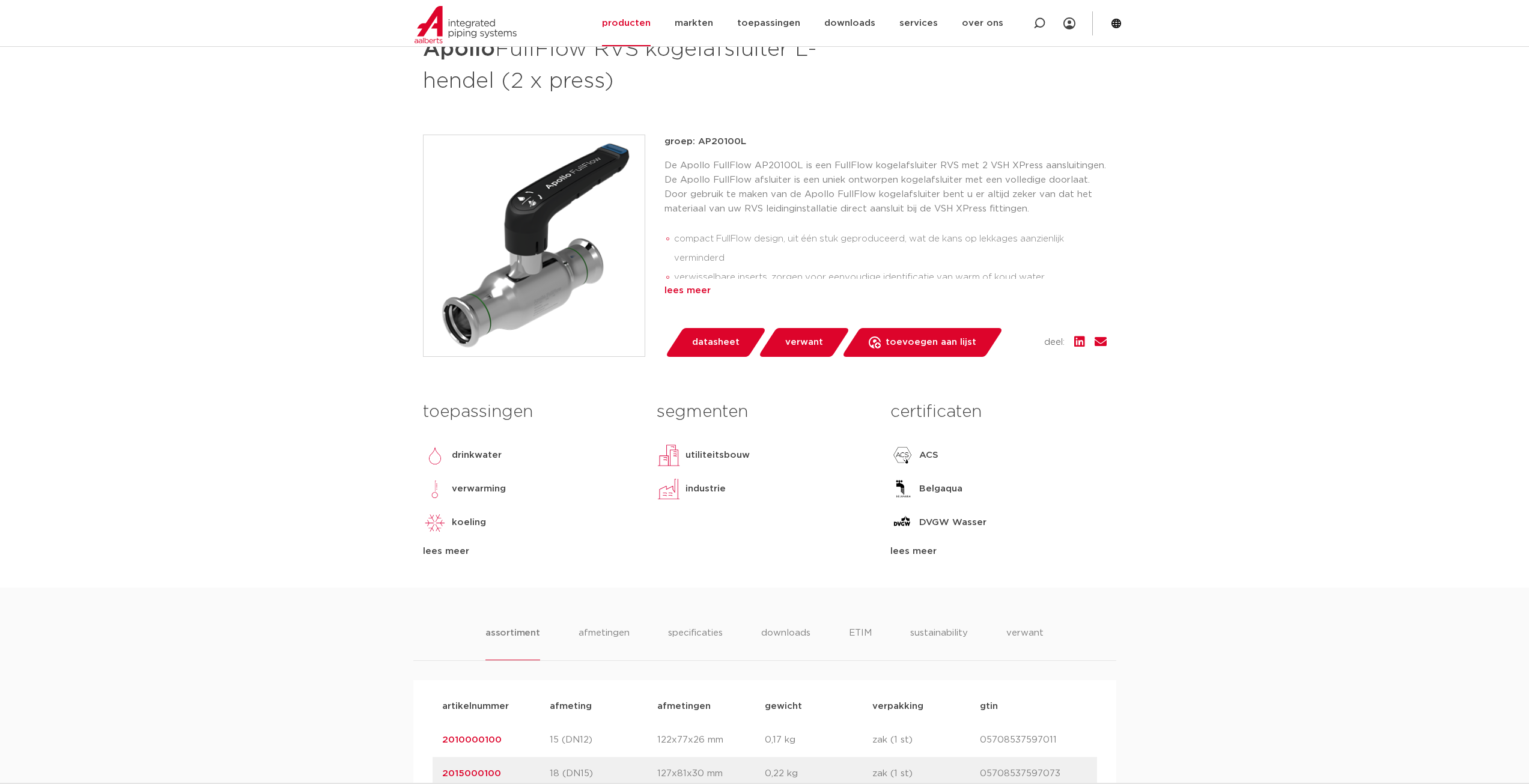
click at [689, 291] on div "lees meer" at bounding box center [885, 290] width 442 height 15
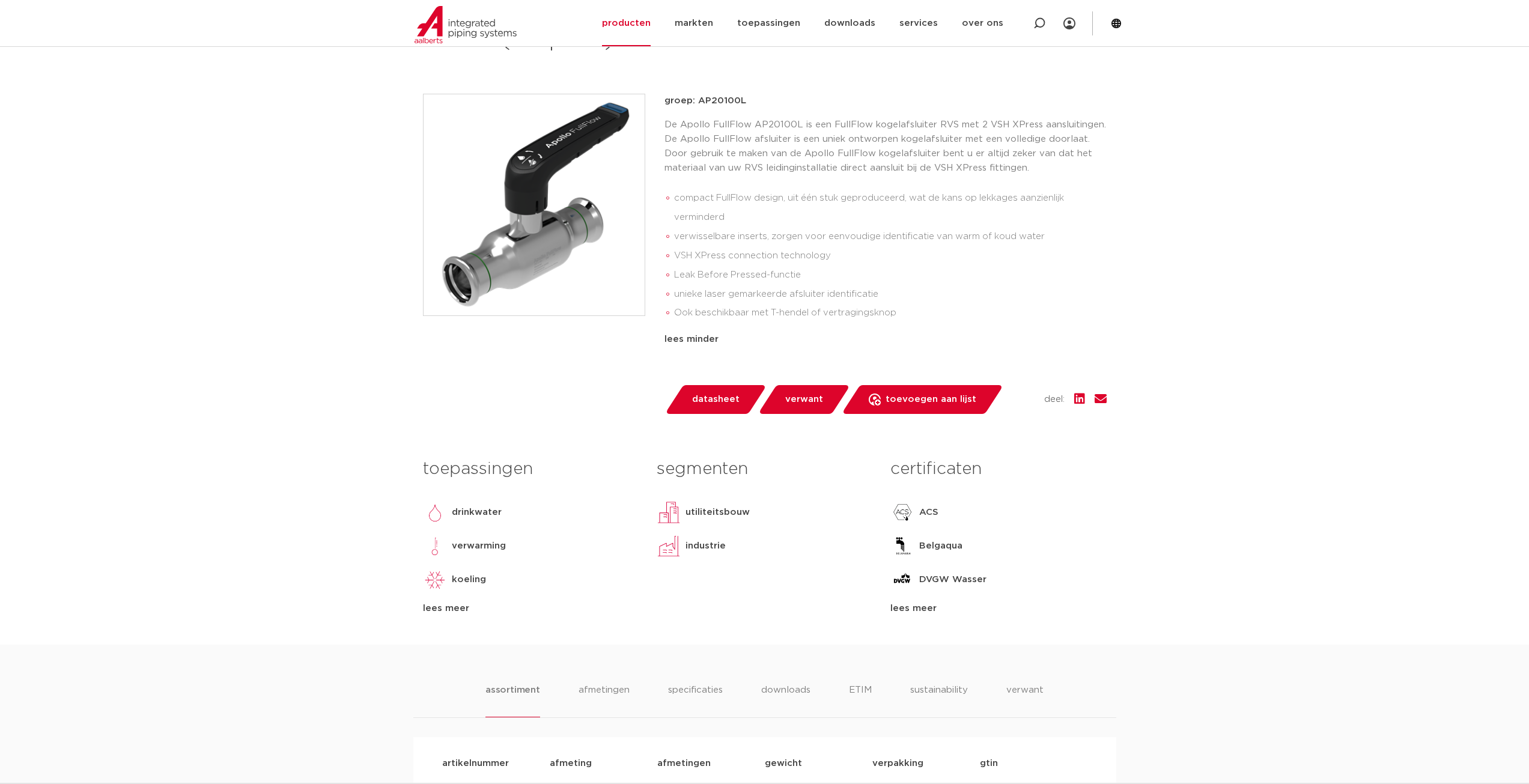
scroll to position [300, 0]
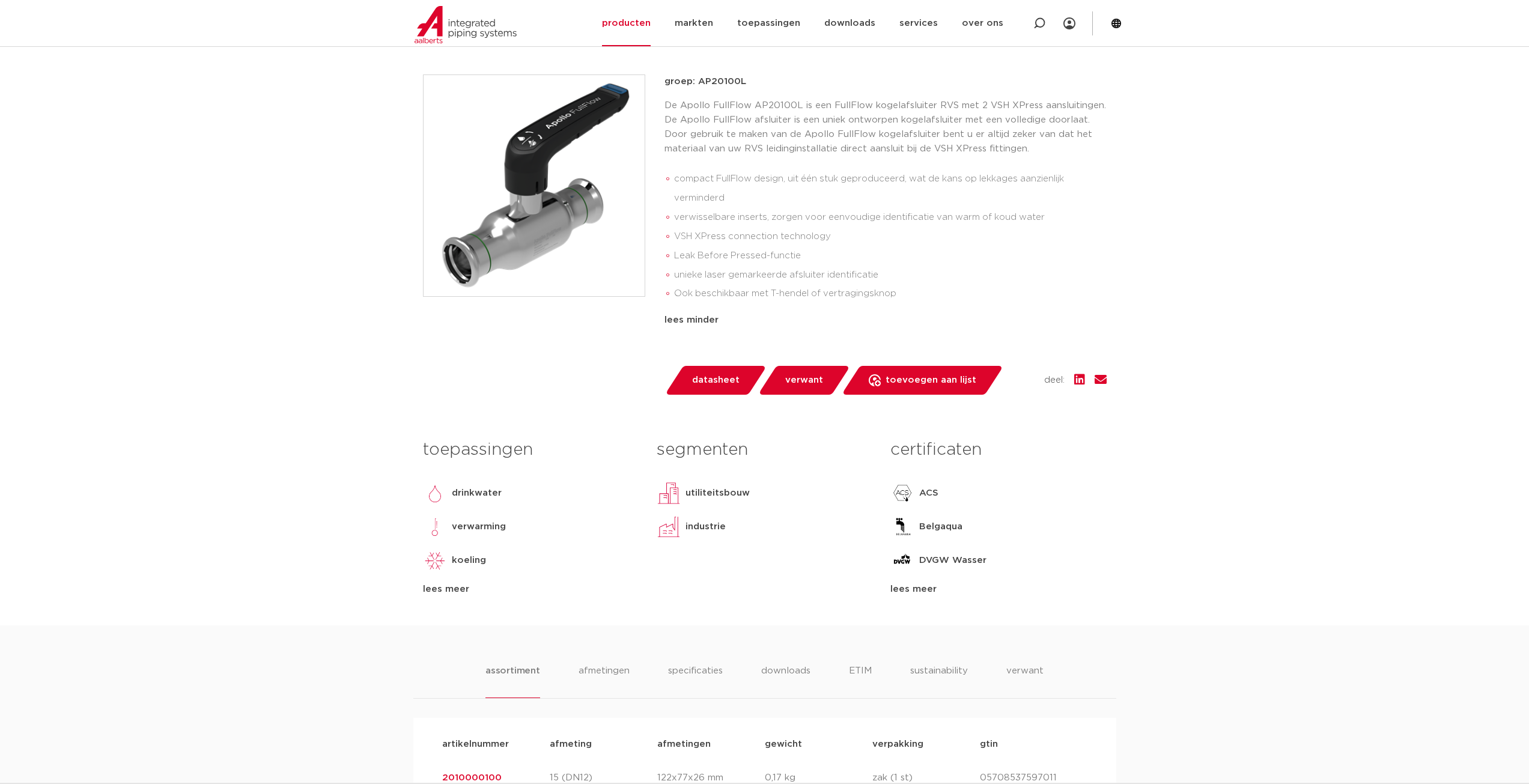
click at [731, 372] on span "datasheet" at bounding box center [715, 380] width 47 height 19
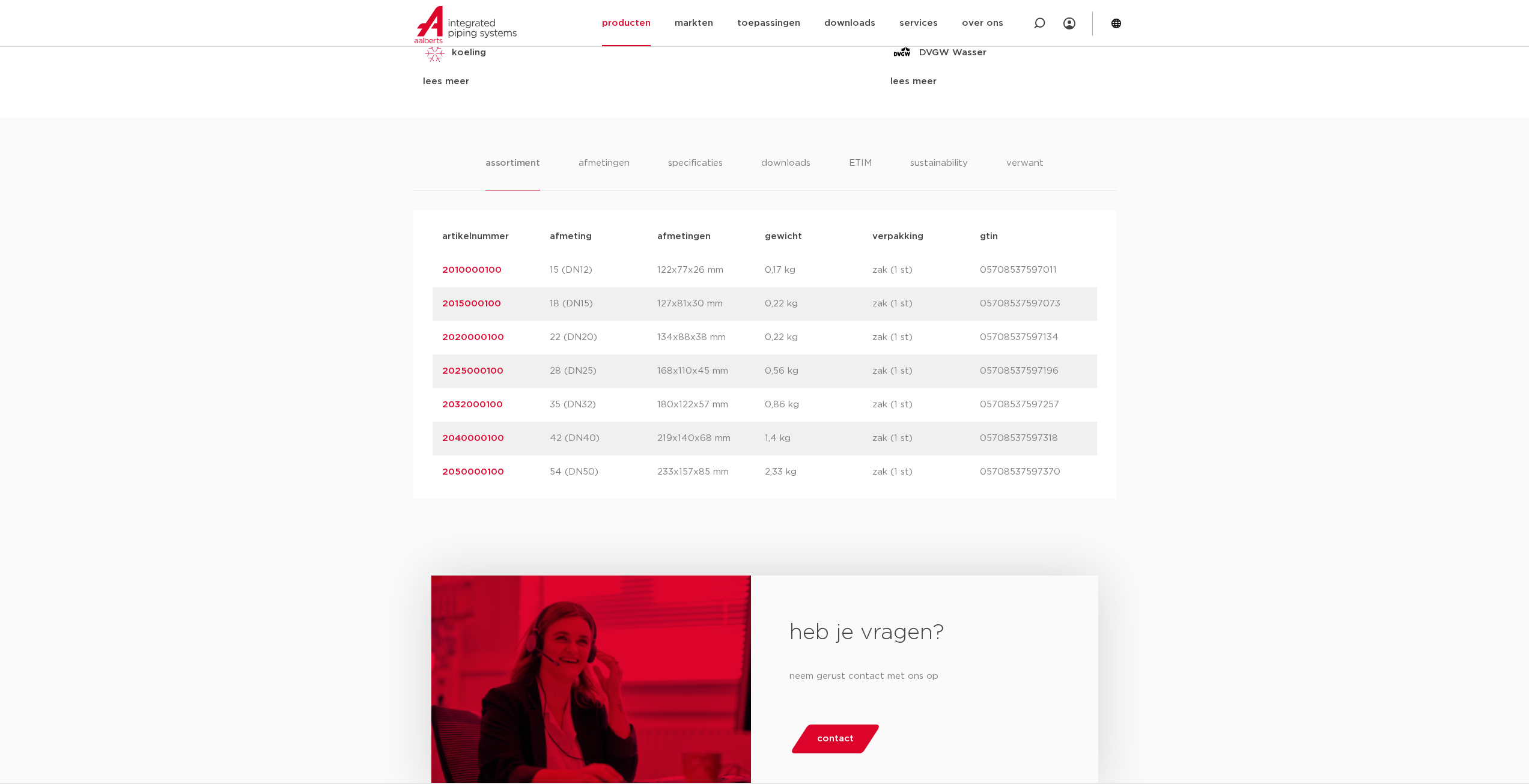
scroll to position [841, 0]
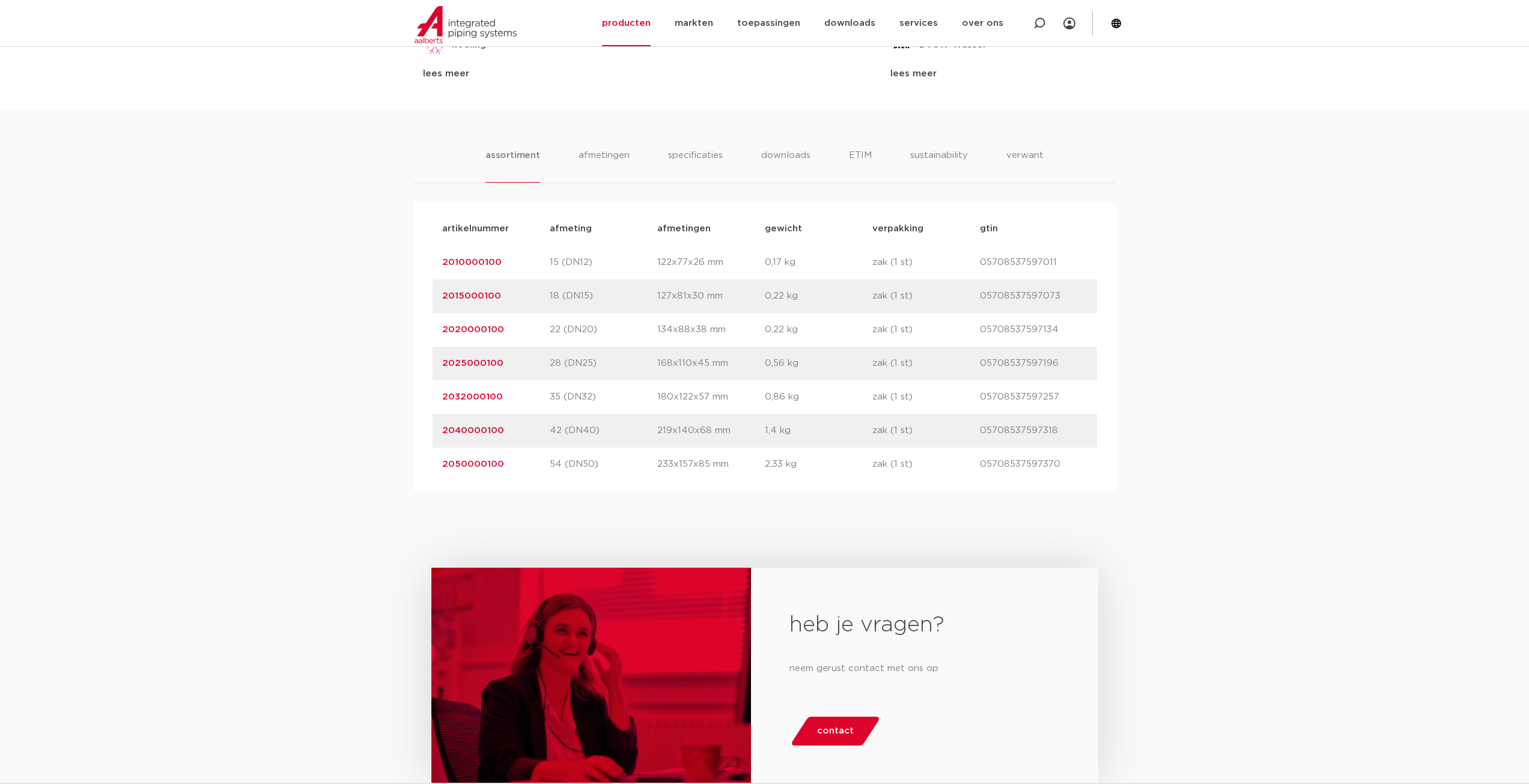
click at [651, 259] on p "15 (DN12)" at bounding box center [604, 262] width 107 height 15
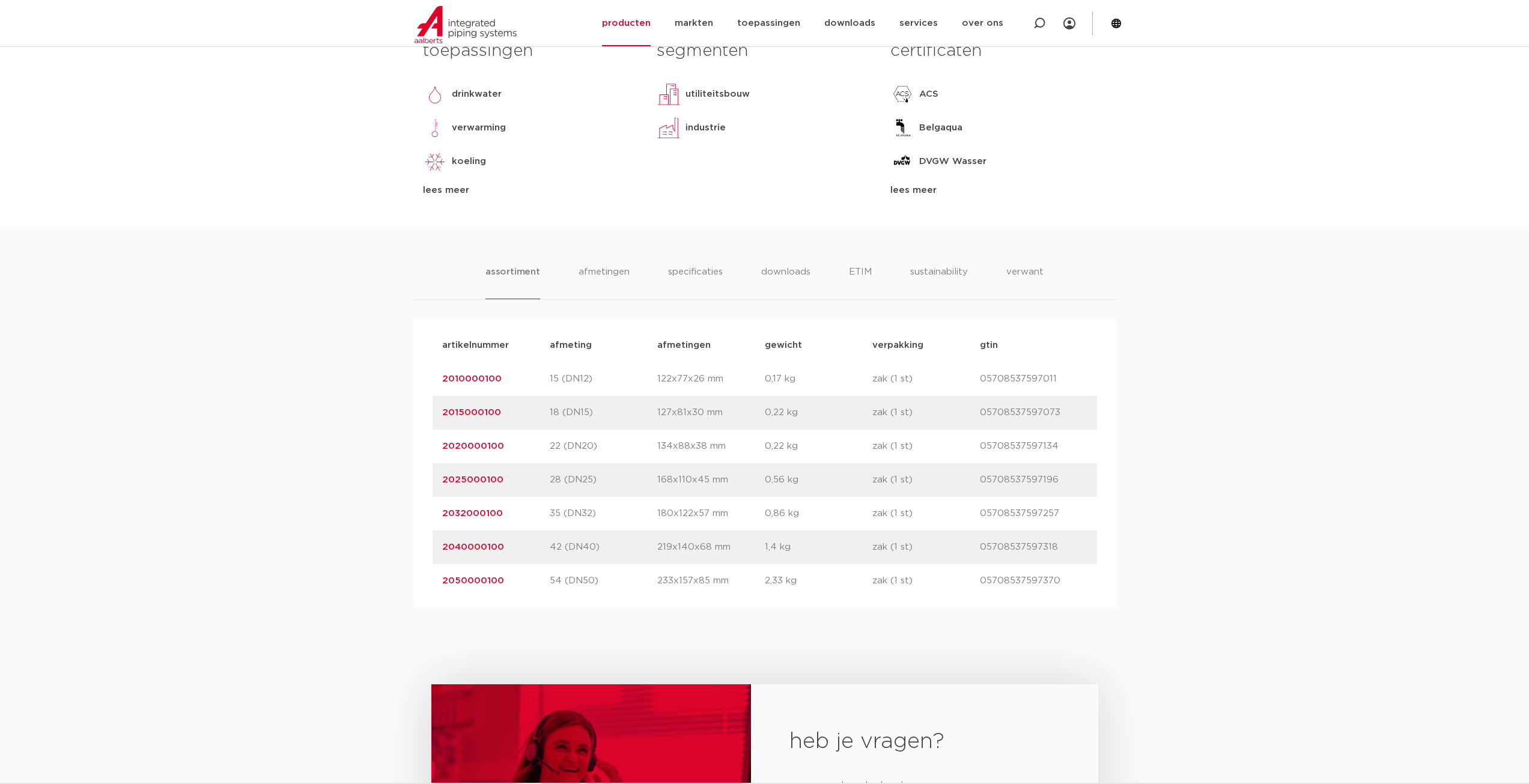
scroll to position [541, 0]
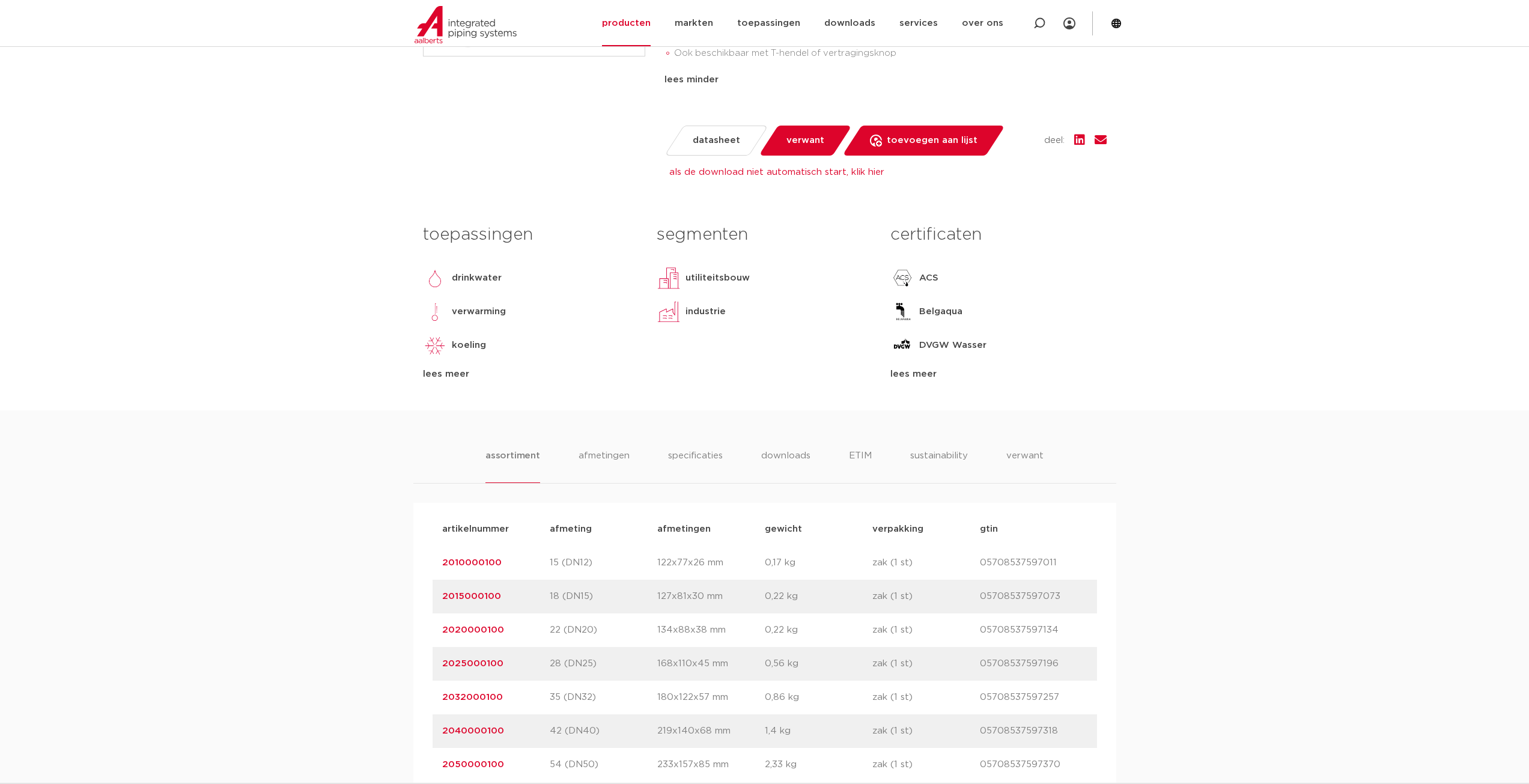
click at [719, 135] on span "datasheet" at bounding box center [716, 140] width 47 height 19
click at [716, 144] on span "datasheet" at bounding box center [716, 140] width 47 height 19
click at [873, 168] on link "als de download niet automatisch start, klik hier" at bounding box center [777, 172] width 215 height 9
